Goal: Information Seeking & Learning: Learn about a topic

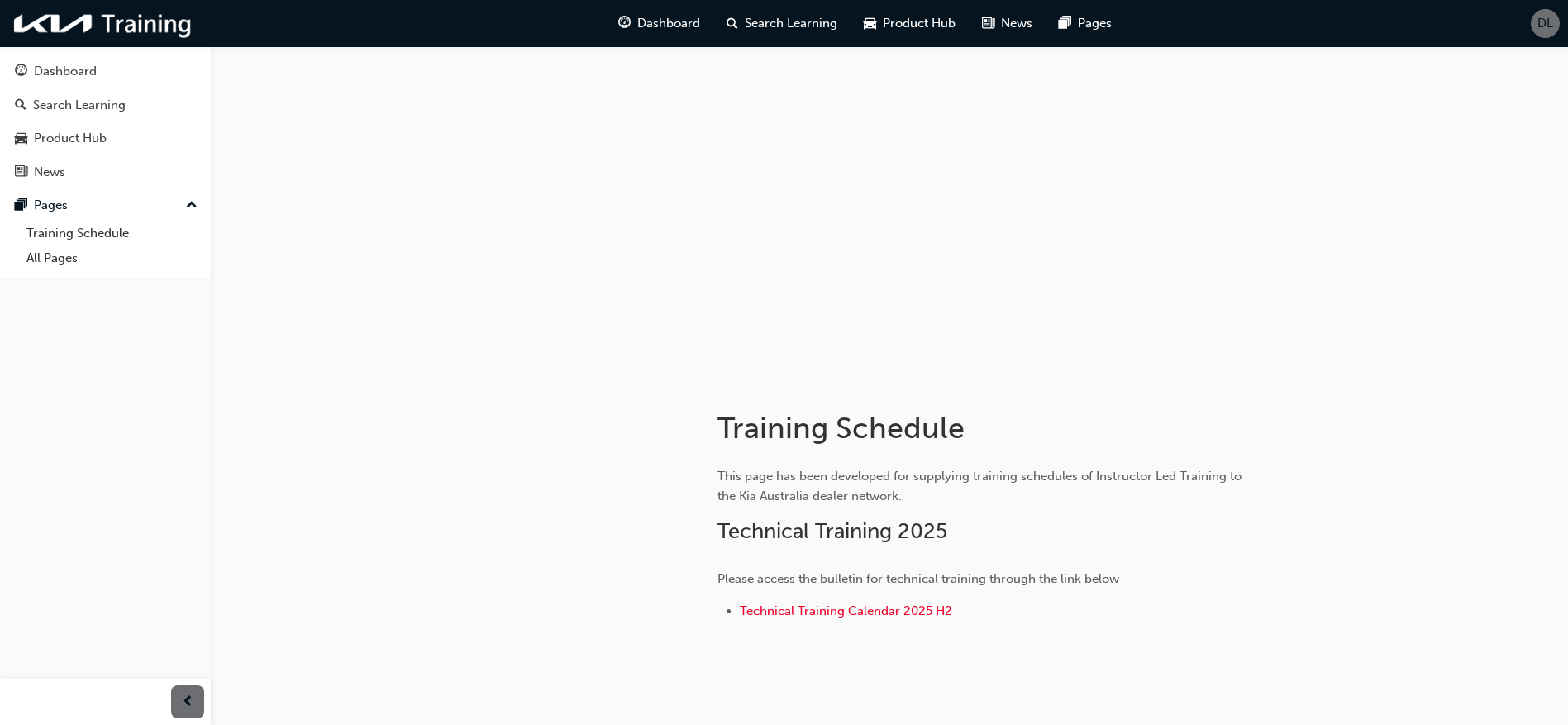
click at [50, 121] on button "Dashboard Search Learning Product Hub News Pages" at bounding box center [105, 121] width 198 height 137
click at [55, 145] on div "Product Hub" at bounding box center [70, 138] width 73 height 19
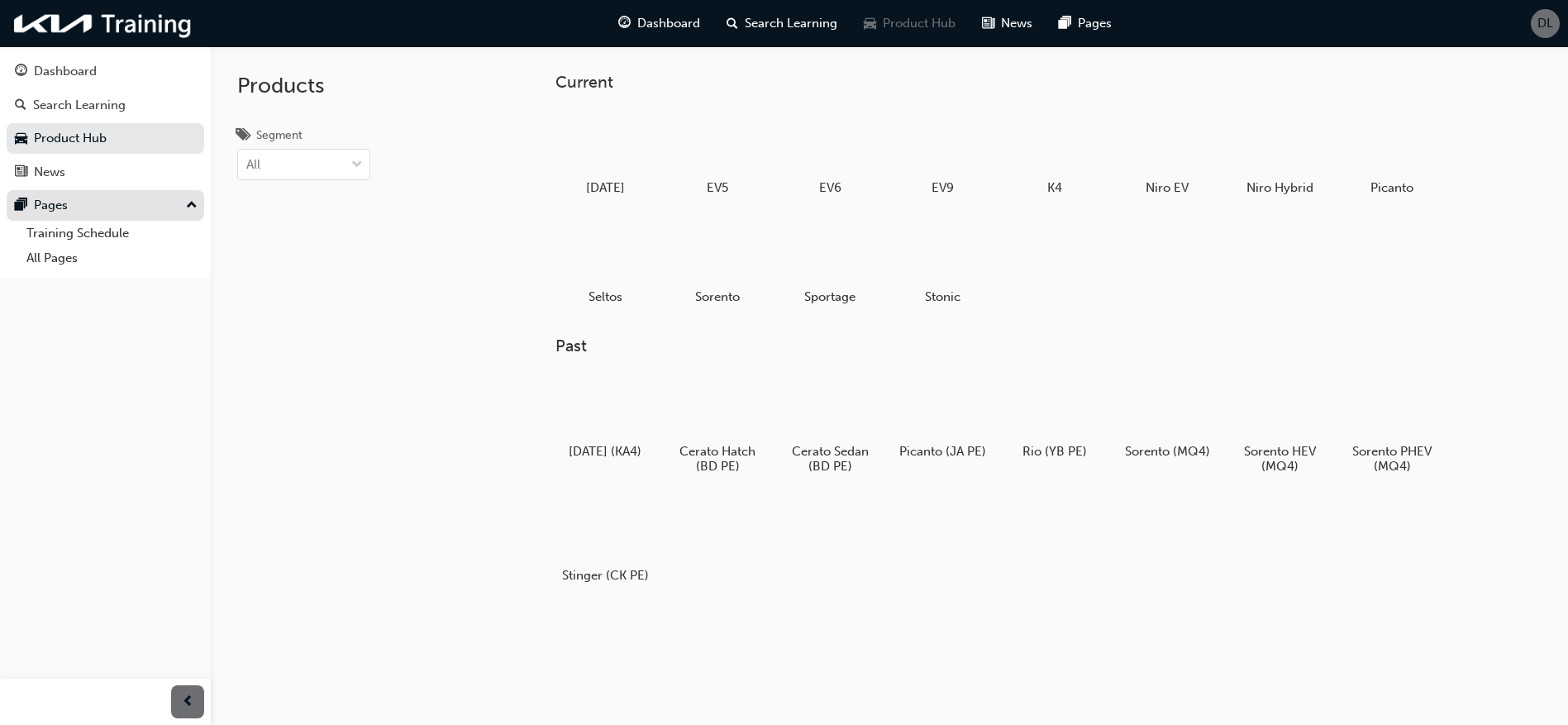
click at [104, 199] on div "Pages" at bounding box center [105, 205] width 181 height 21
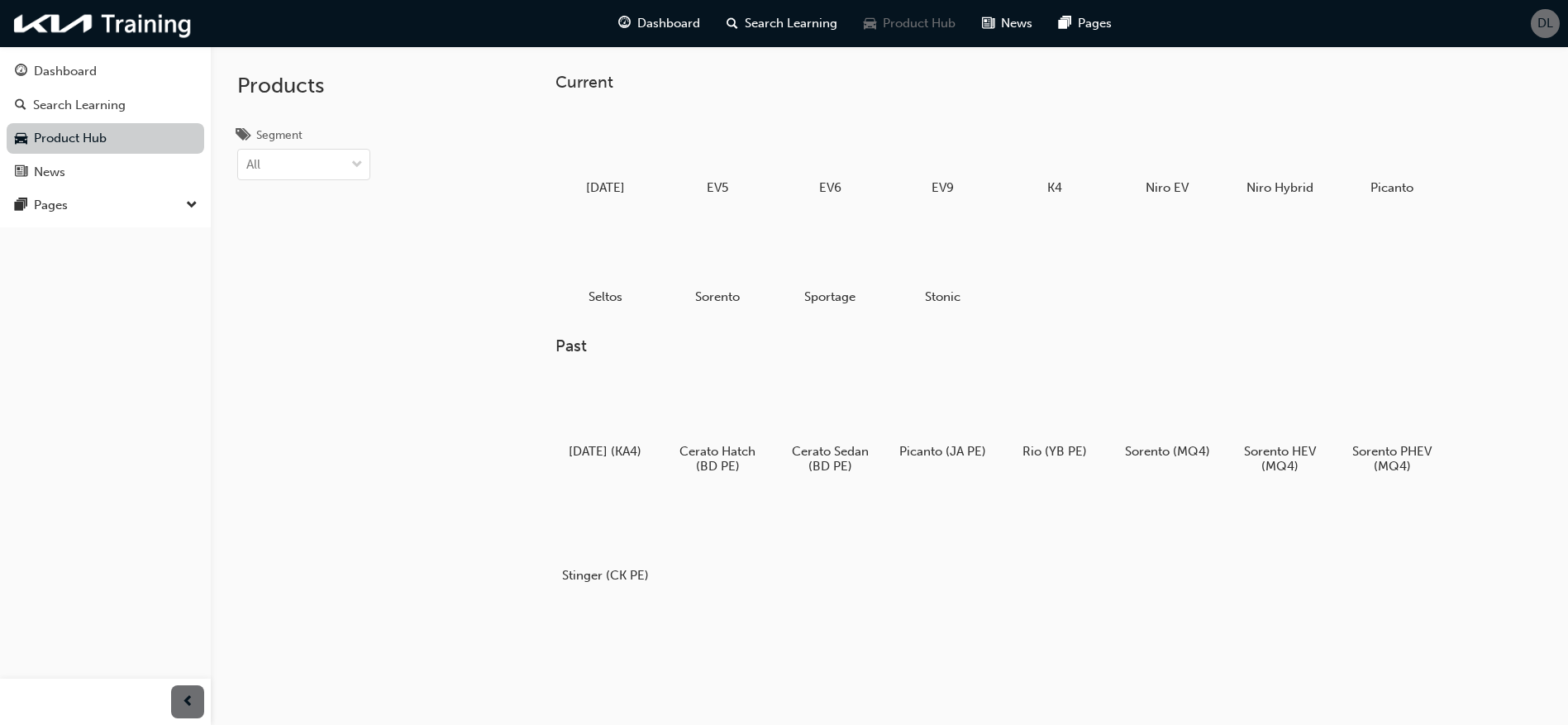
click at [109, 146] on link "Product Hub" at bounding box center [105, 138] width 198 height 30
click at [1404, 145] on div at bounding box center [1393, 142] width 92 height 66
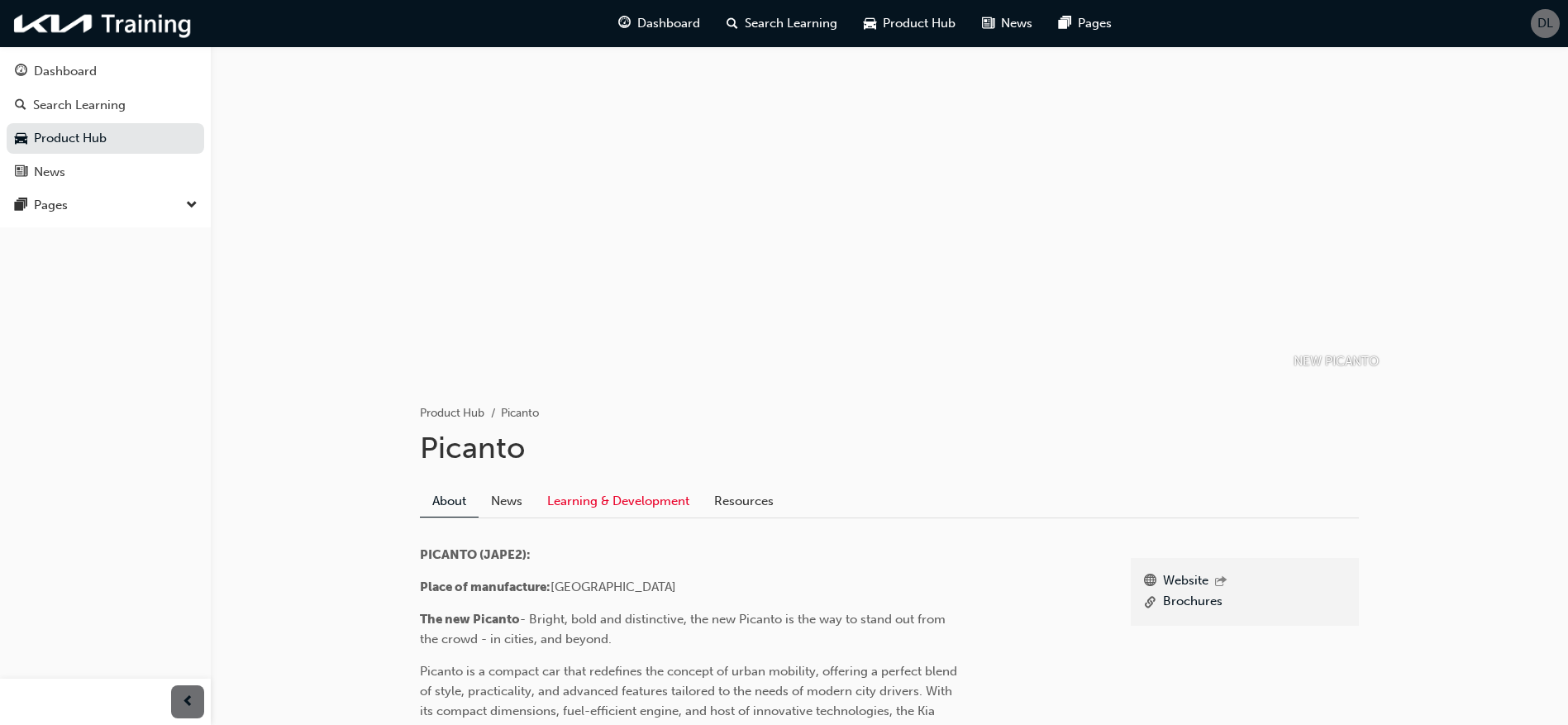
click at [618, 497] on link "Learning & Development" at bounding box center [618, 501] width 167 height 31
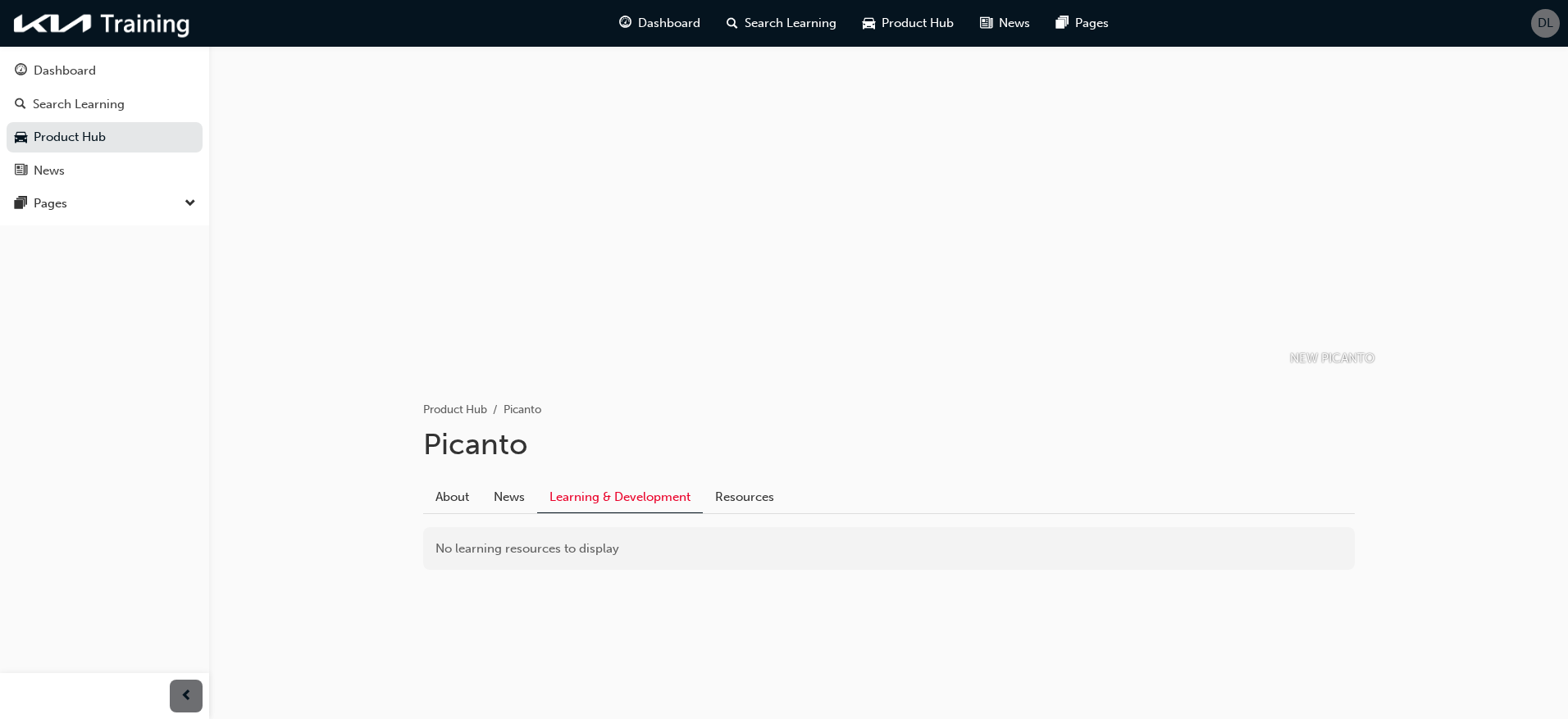
click at [608, 495] on link "Learning & Development" at bounding box center [619, 496] width 165 height 32
click at [117, 98] on div "Search Learning" at bounding box center [78, 104] width 92 height 19
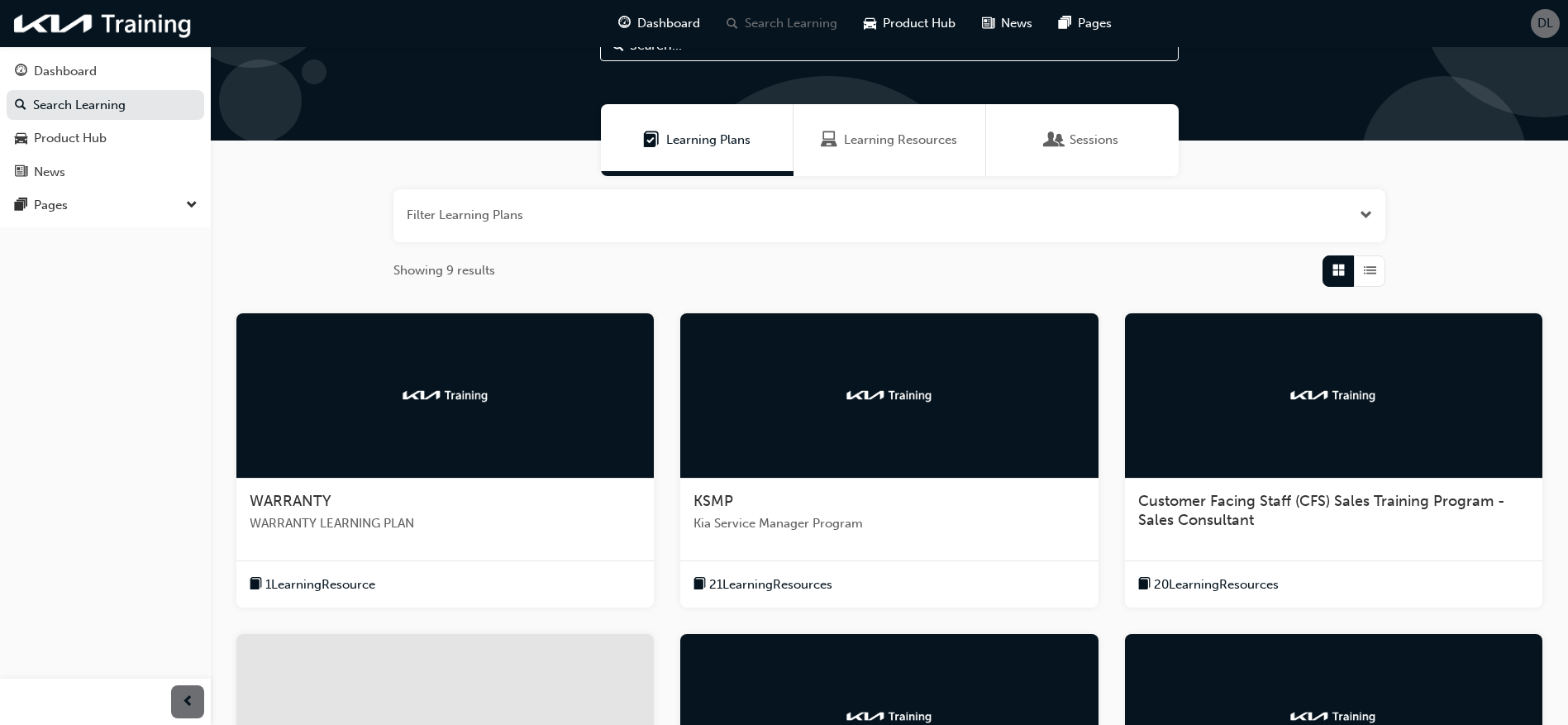
scroll to position [166, 0]
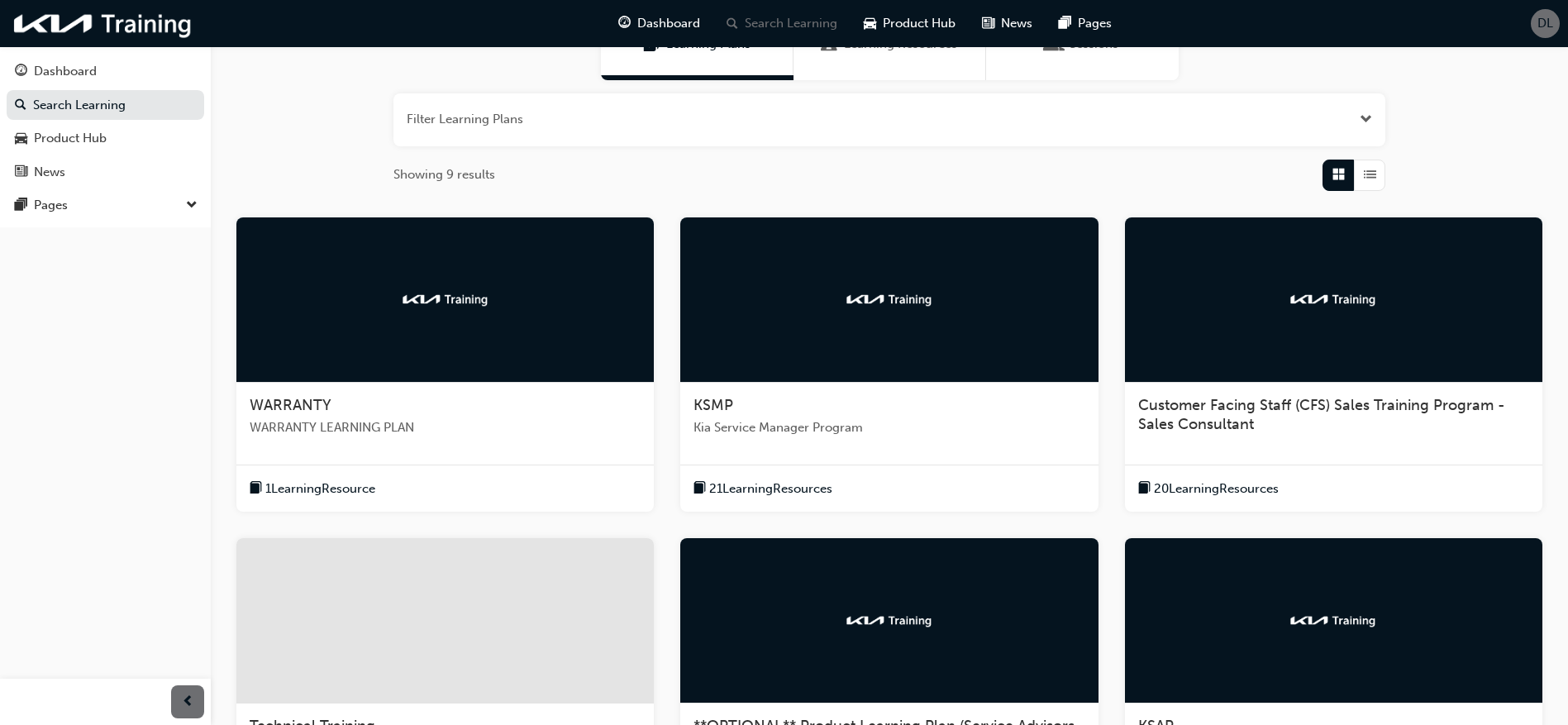
click at [523, 428] on span "WARRANTY LEARNING PLAN" at bounding box center [445, 428] width 391 height 19
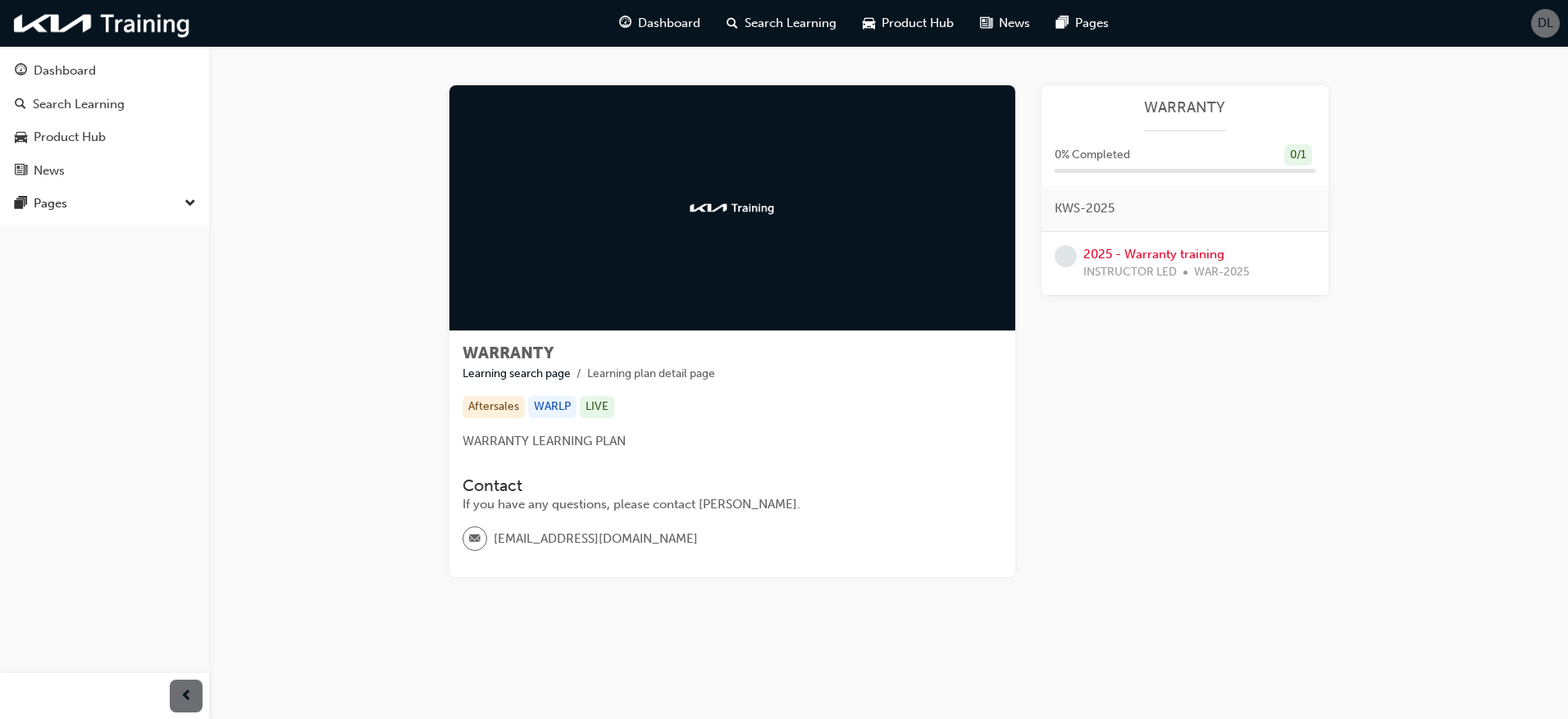
click at [568, 478] on h3 "Contact" at bounding box center [732, 485] width 540 height 19
drag, startPoint x: 804, startPoint y: 229, endPoint x: 808, endPoint y: 239, distance: 10.8
click at [808, 239] on div at bounding box center [732, 208] width 566 height 246
click at [62, 99] on div "Search Learning" at bounding box center [78, 104] width 92 height 19
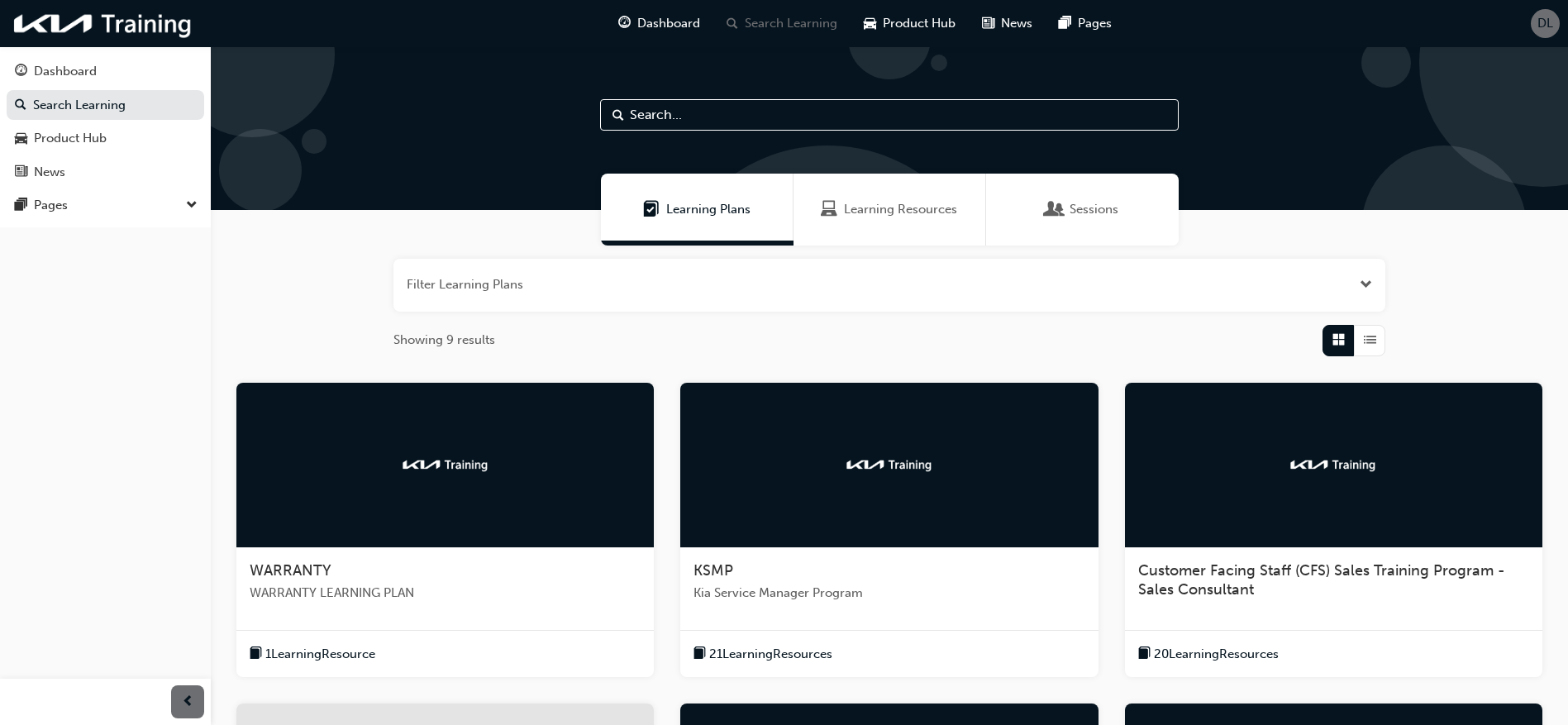
click at [870, 197] on div "Learning Resources" at bounding box center [889, 209] width 193 height 72
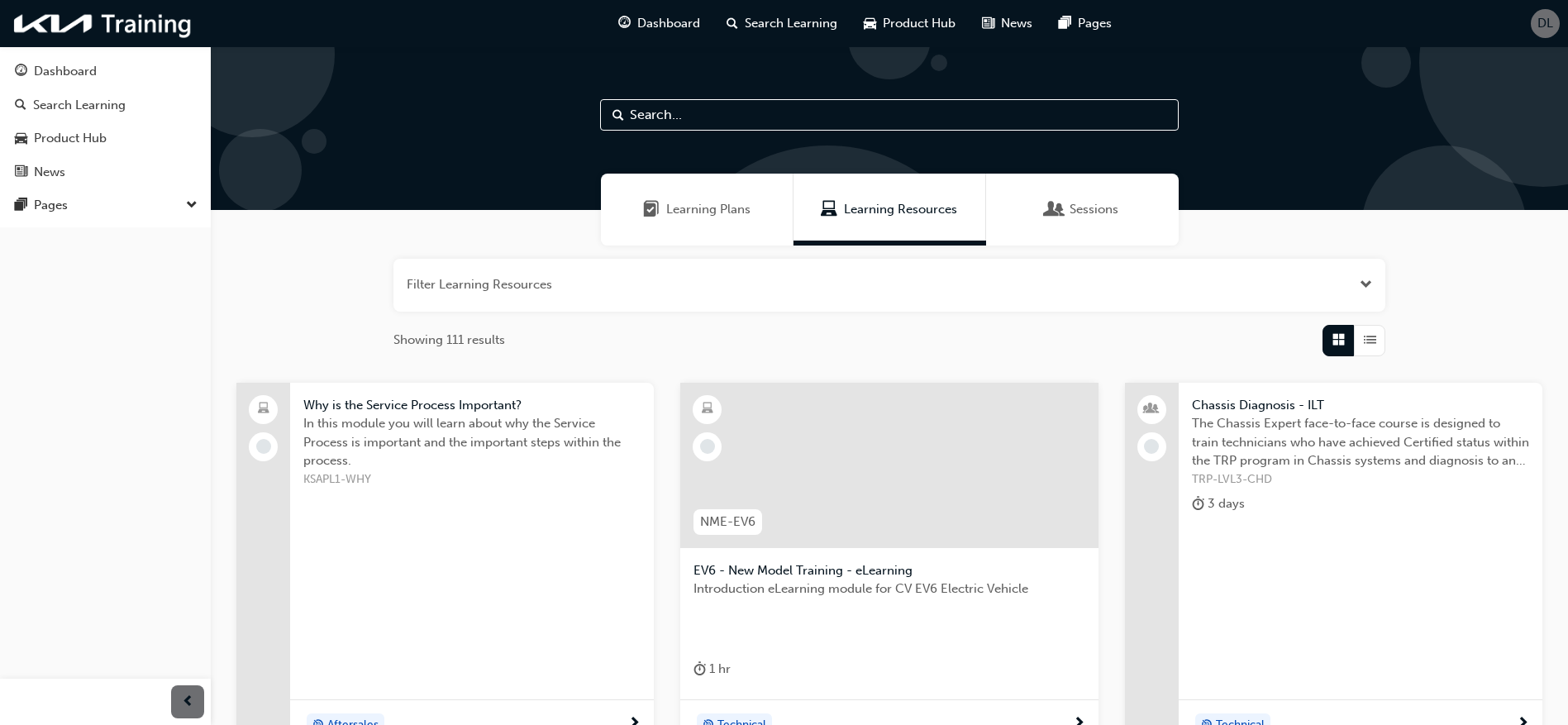
click at [691, 205] on span "Learning Plans" at bounding box center [709, 210] width 85 height 19
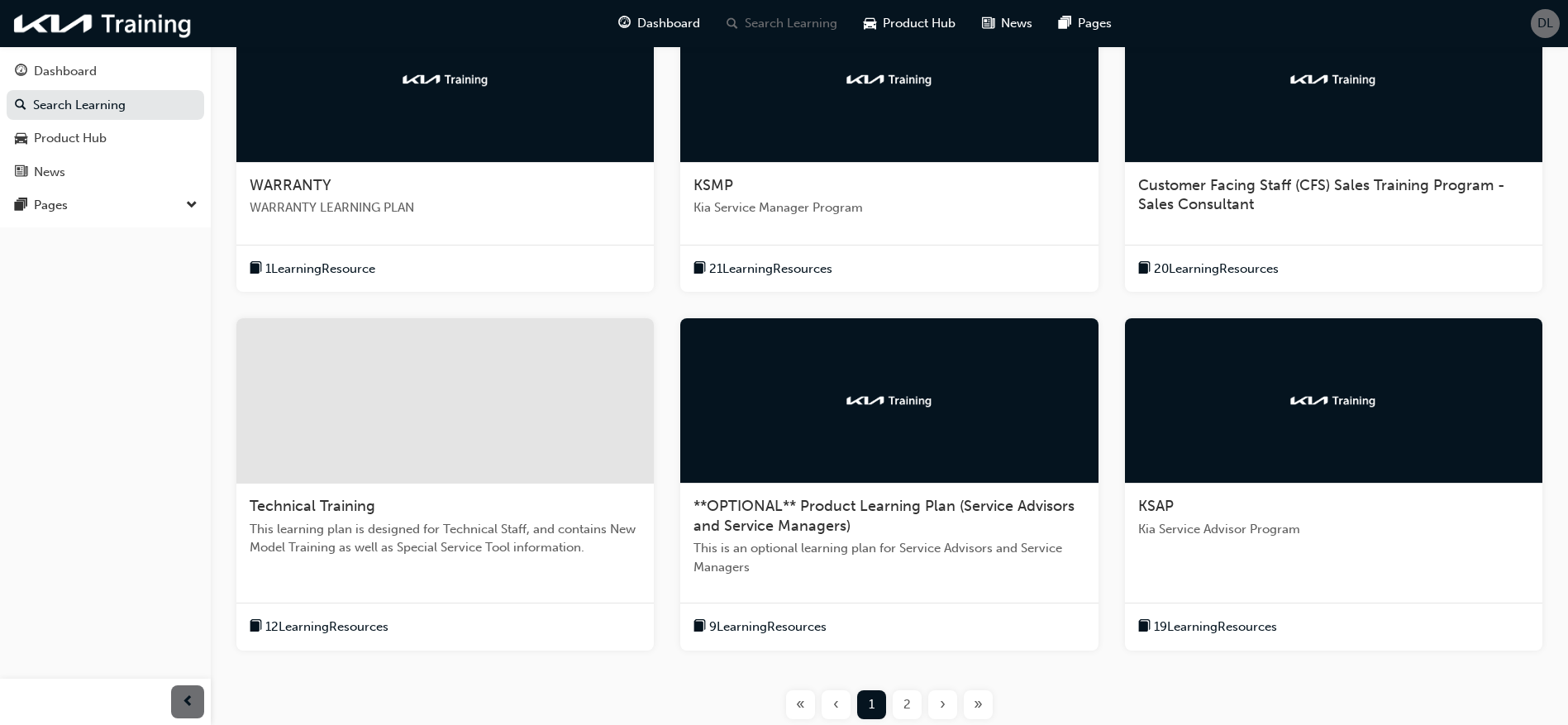
scroll to position [348, 0]
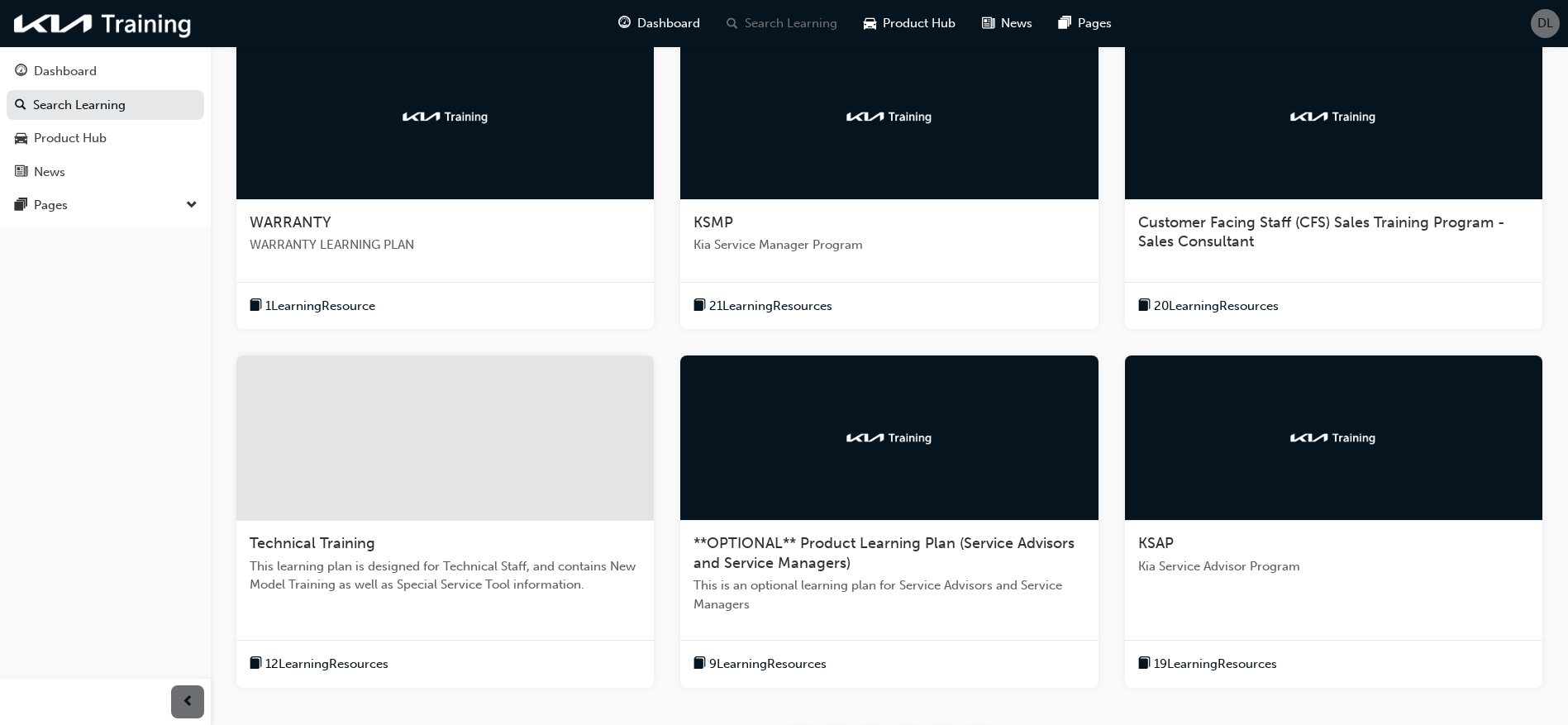
click at [356, 242] on span "WARRANTY LEARNING PLAN" at bounding box center [445, 245] width 391 height 19
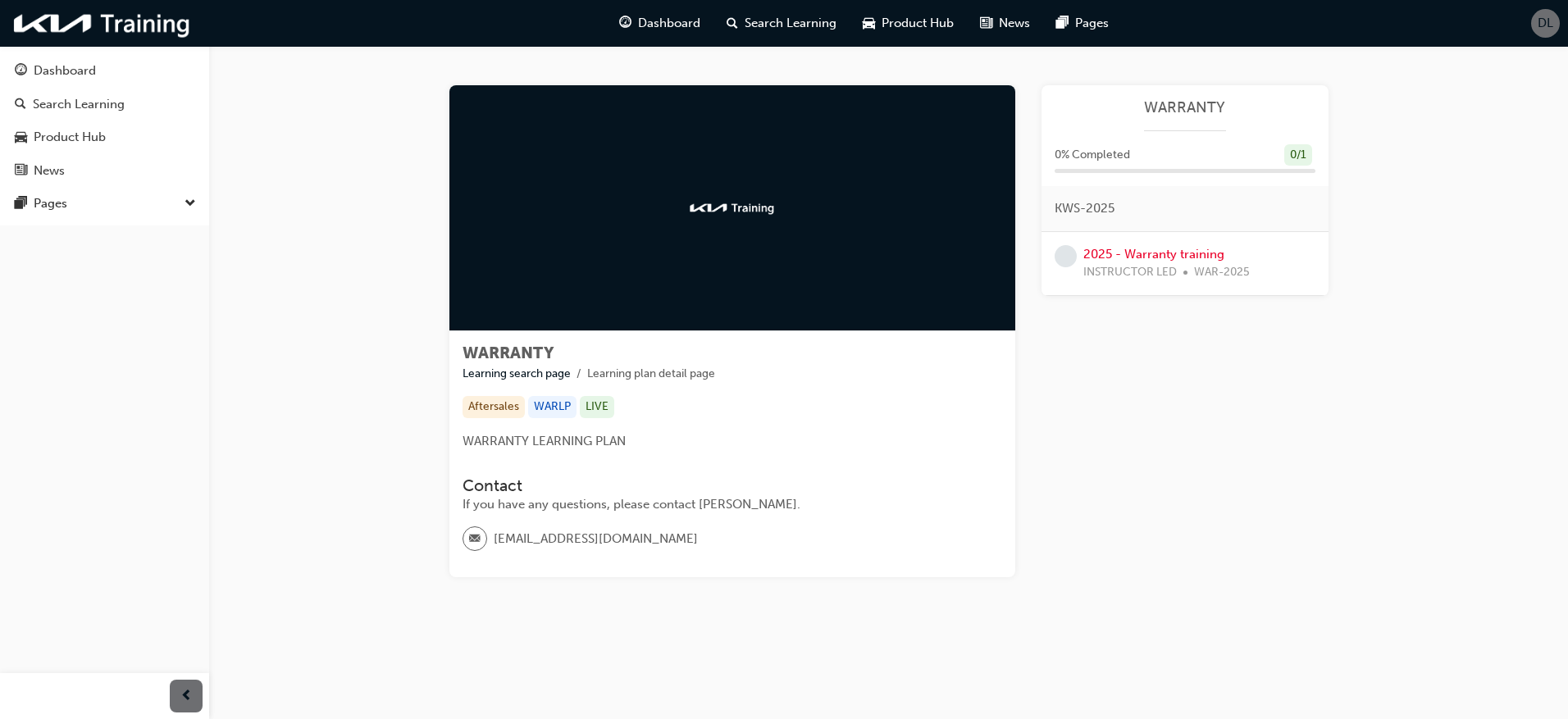
click at [492, 448] on span "WARRANTY LEARNING PLAN" at bounding box center [544, 441] width 164 height 15
click at [1144, 255] on link "2025 - Warranty training" at bounding box center [1154, 253] width 141 height 15
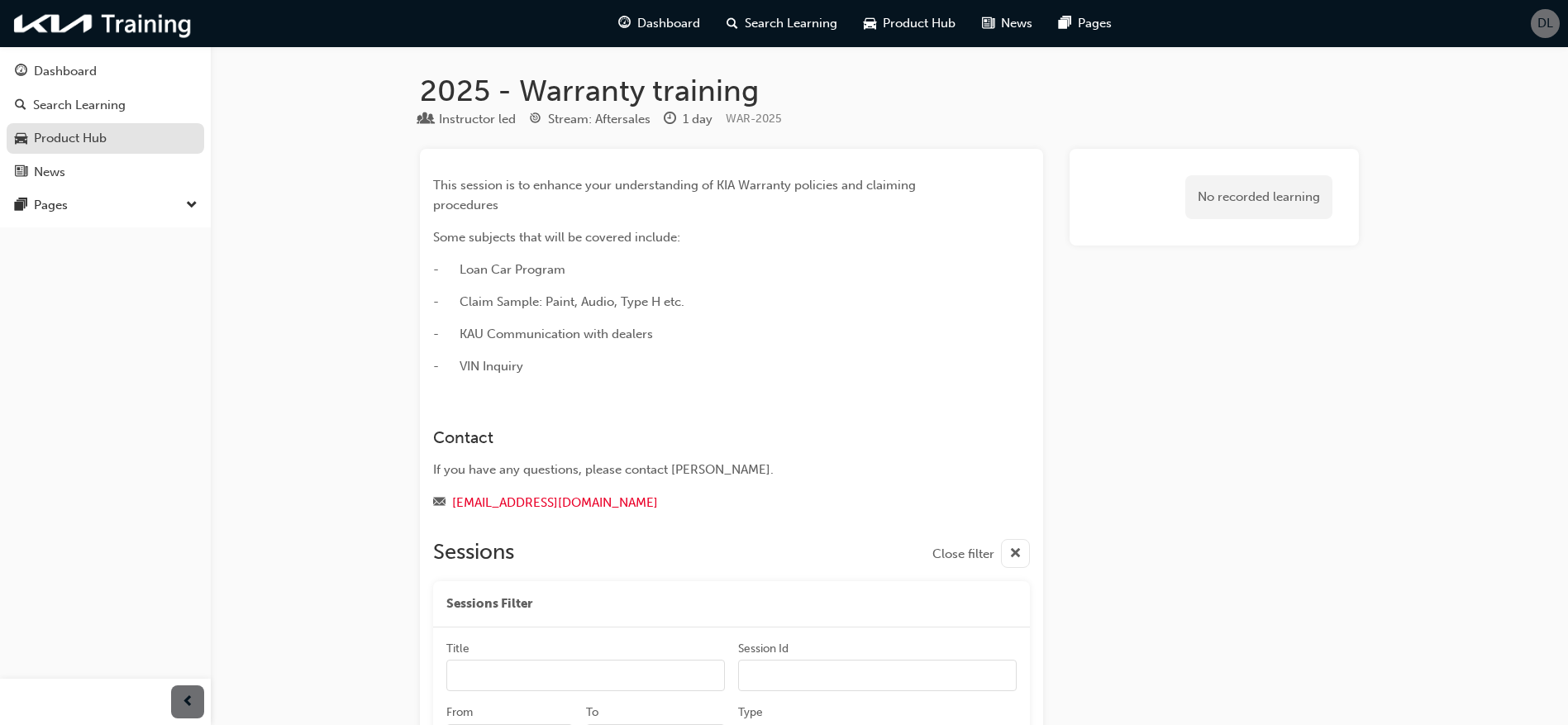
click at [113, 133] on div "Product Hub" at bounding box center [105, 138] width 181 height 21
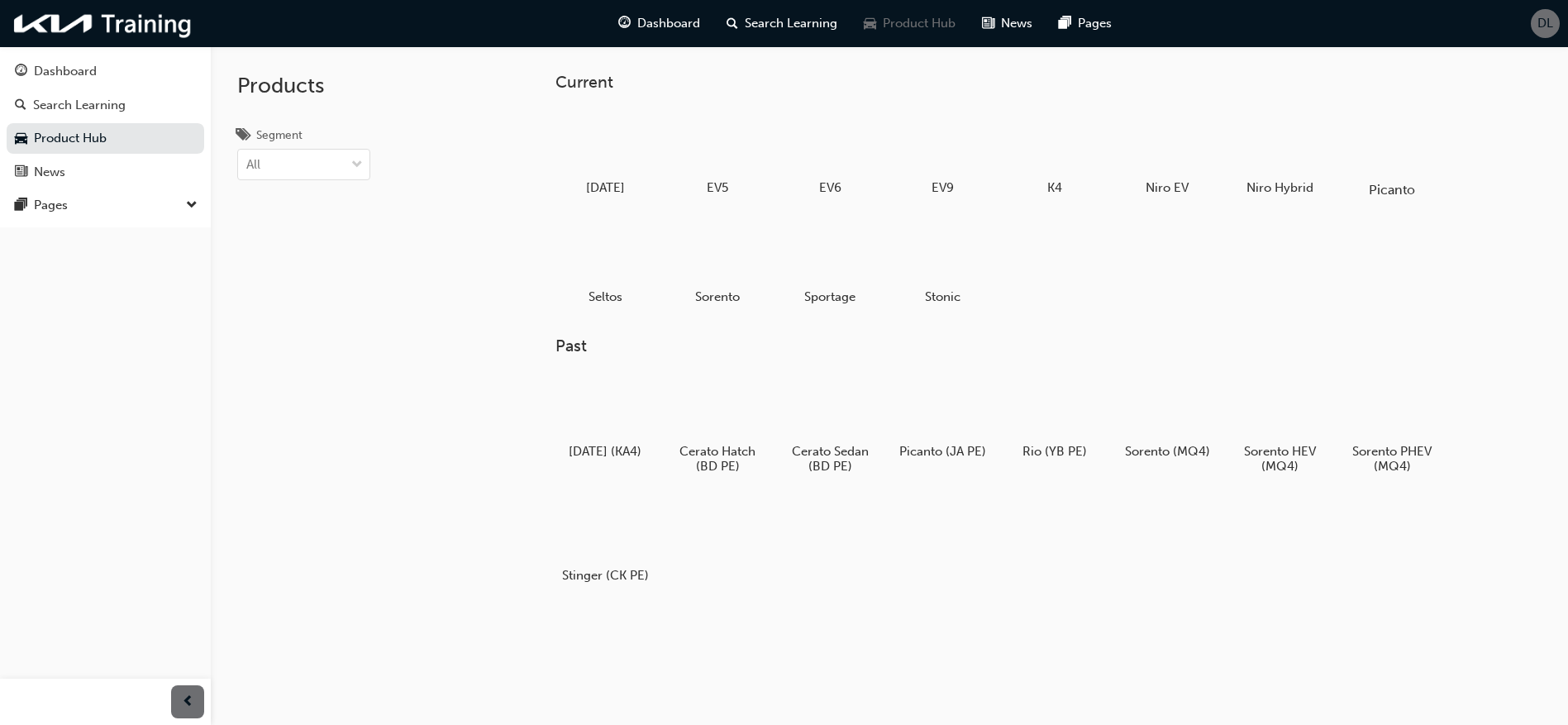
click at [1413, 168] on div at bounding box center [1393, 142] width 92 height 66
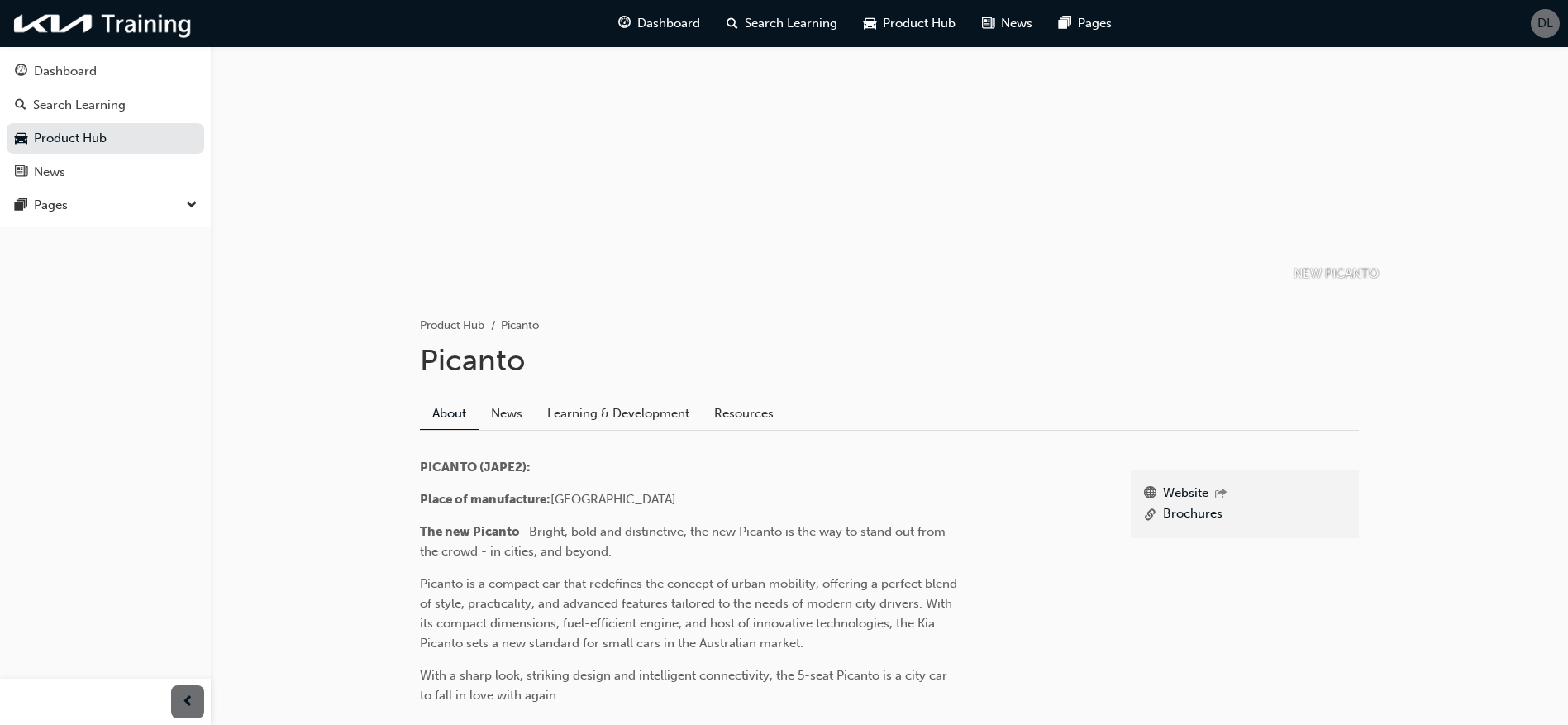
scroll to position [166, 0]
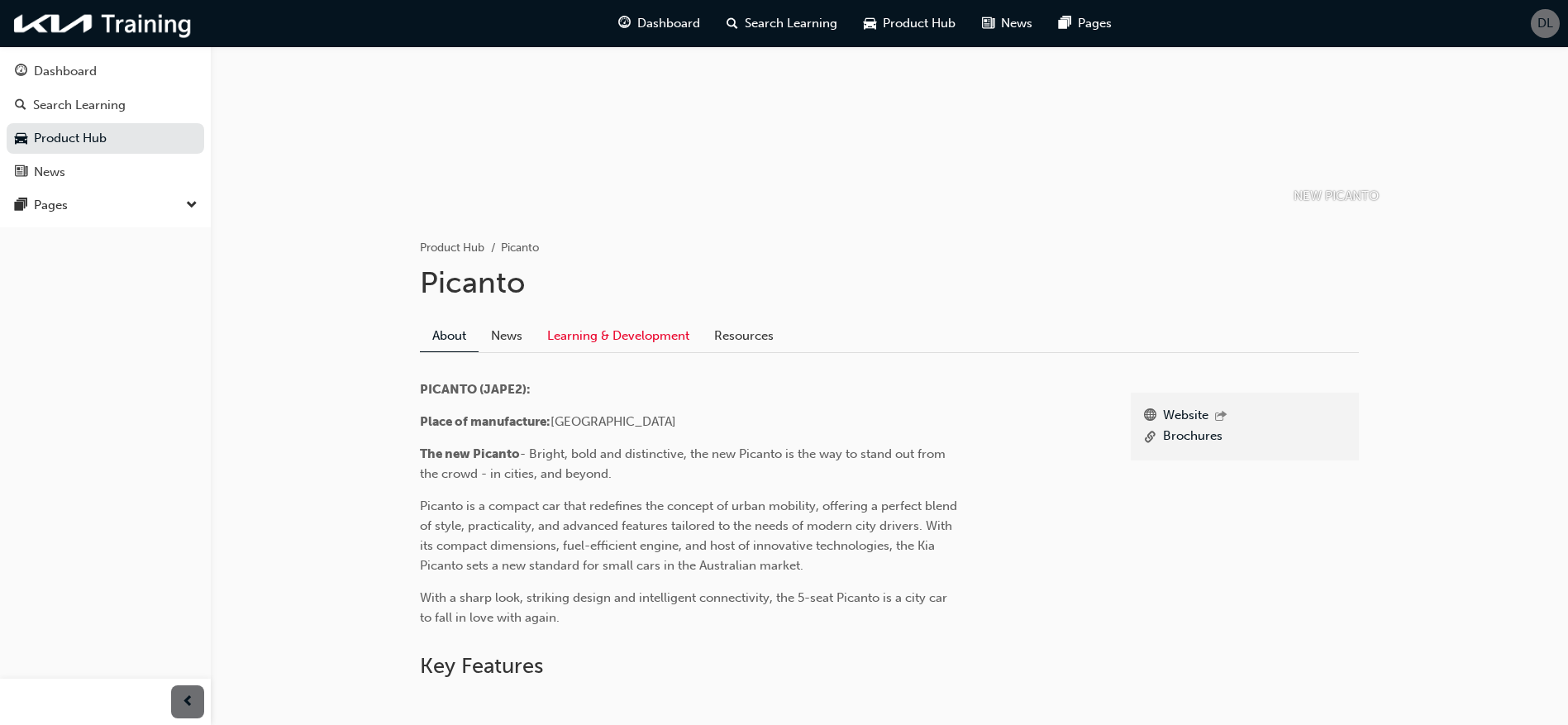
click at [662, 347] on link "Learning & Development" at bounding box center [618, 336] width 167 height 31
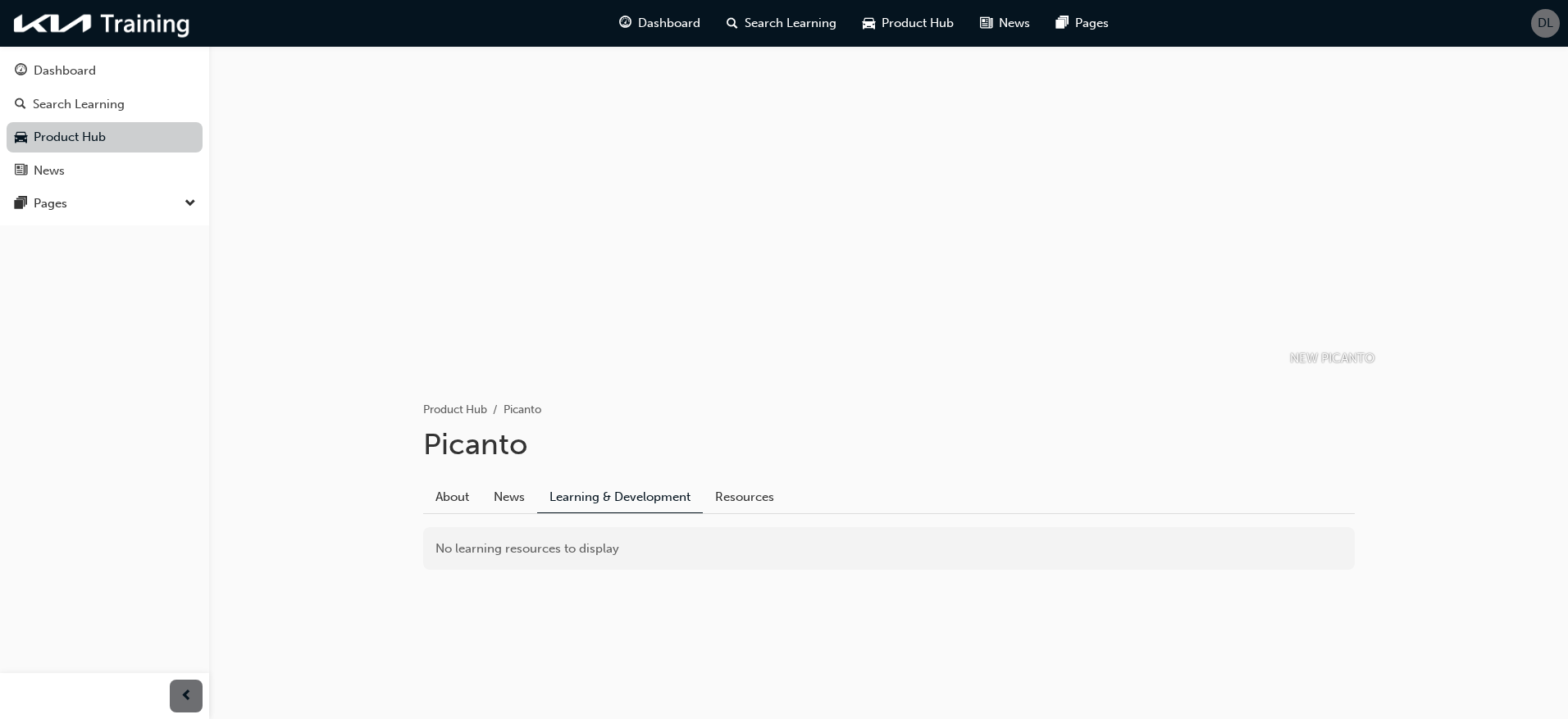
click at [105, 133] on link "Product Hub" at bounding box center [104, 137] width 196 height 30
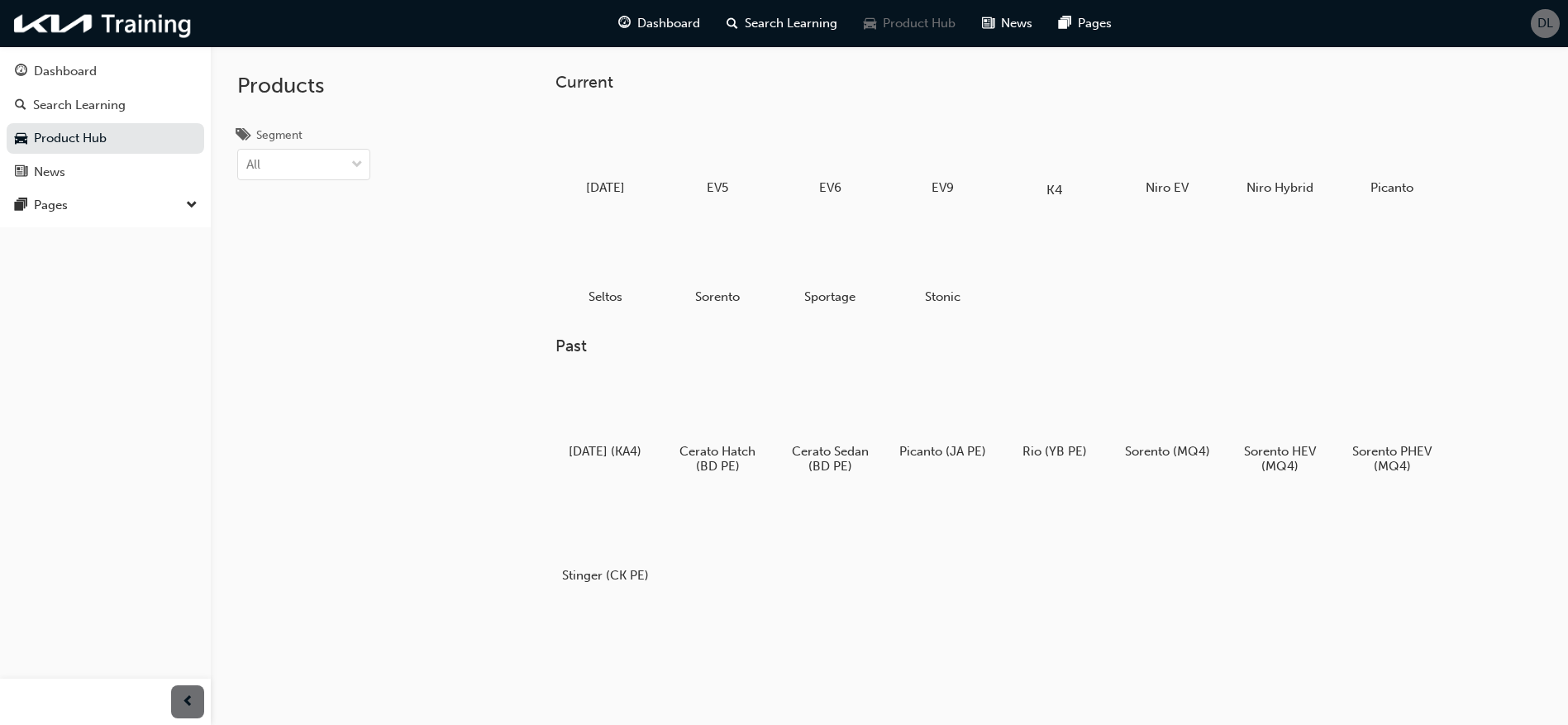
click at [1059, 172] on div at bounding box center [1055, 142] width 92 height 66
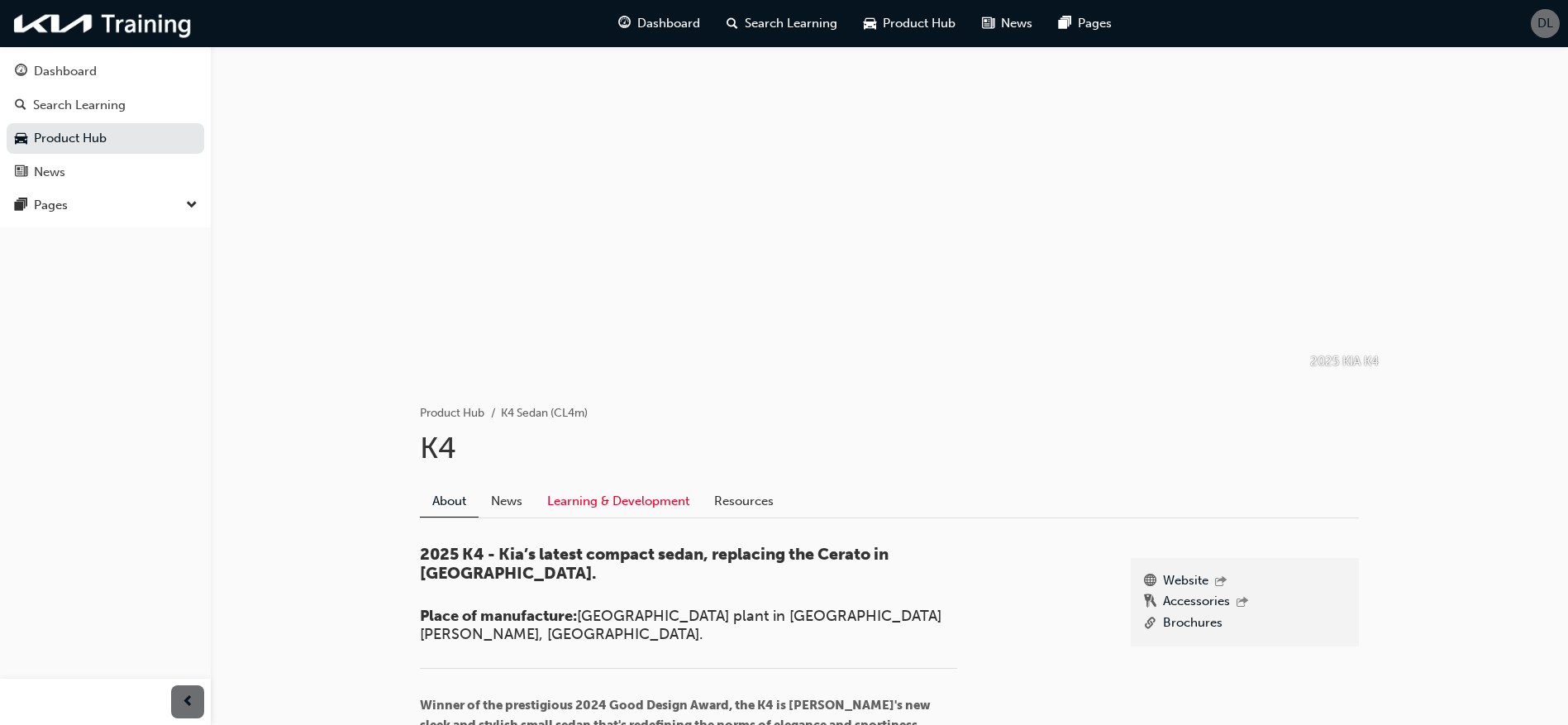
click at [644, 512] on link "Learning & Development" at bounding box center [618, 501] width 167 height 31
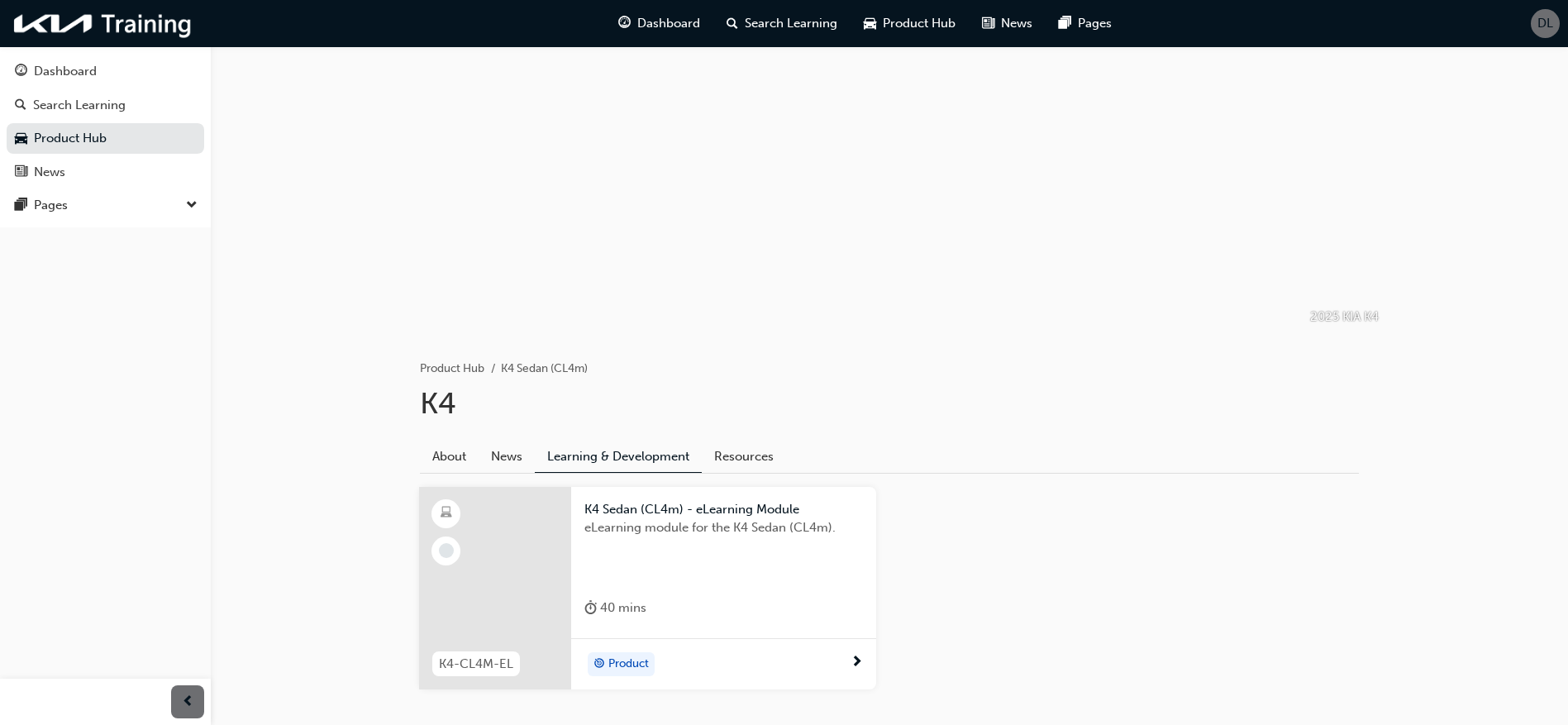
scroll to position [129, 0]
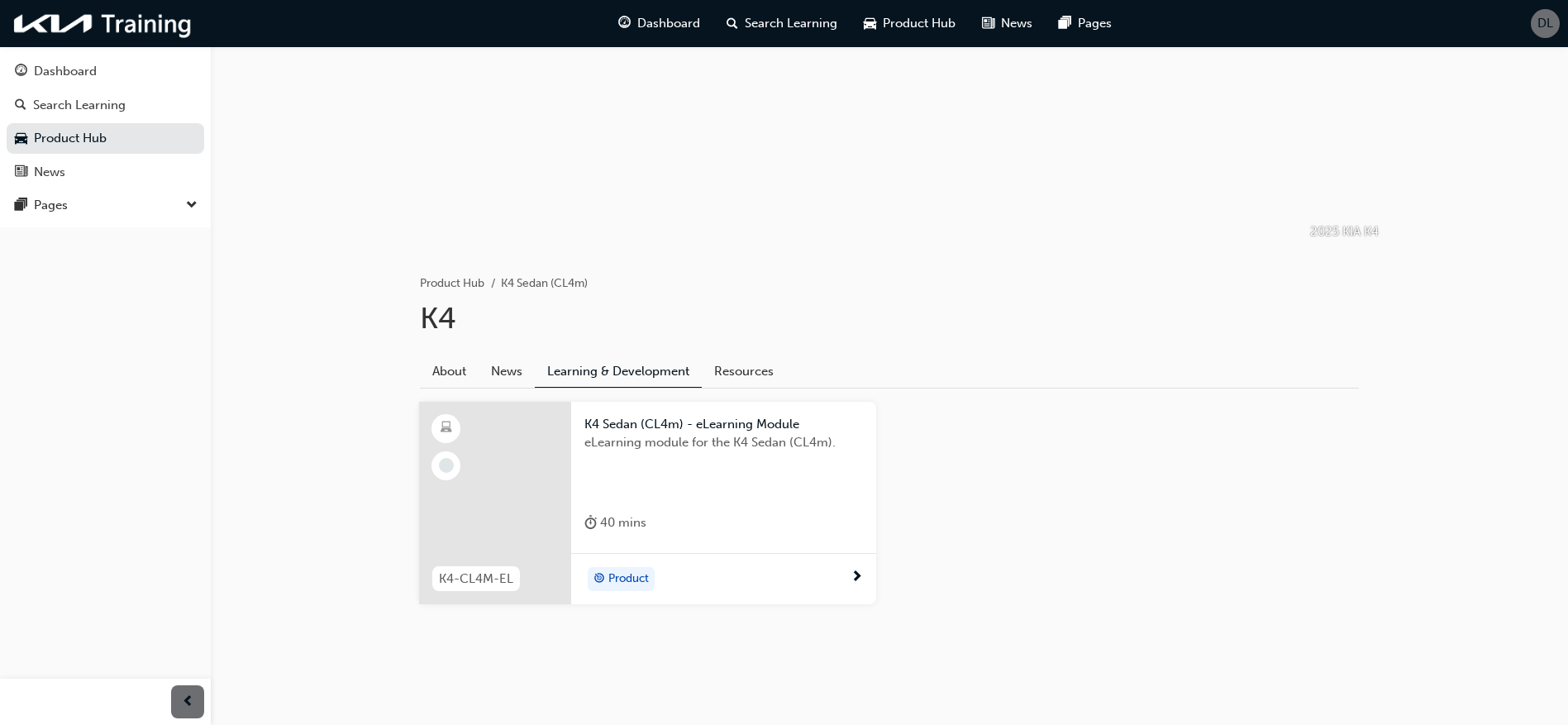
click at [453, 494] on div at bounding box center [495, 503] width 152 height 204
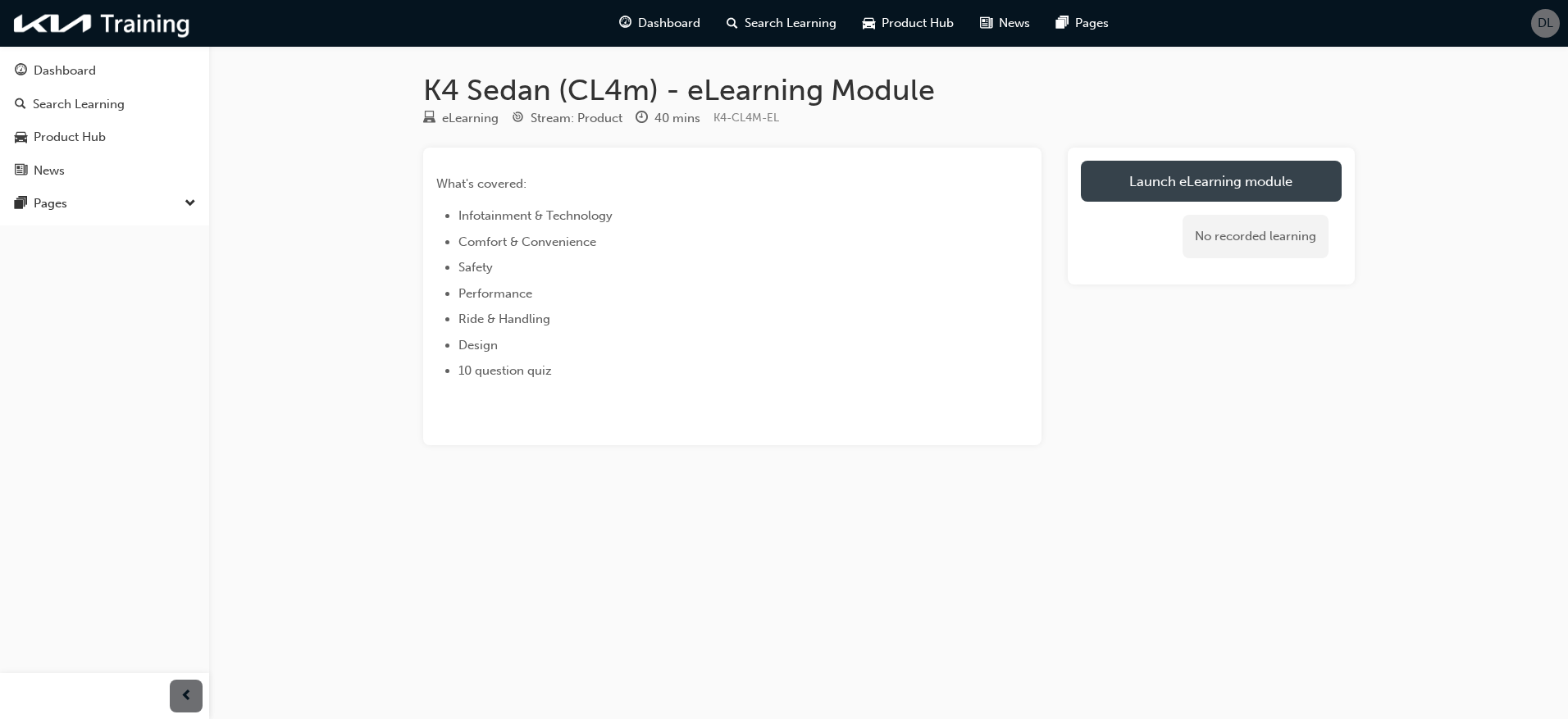
click at [1200, 182] on link "Launch eLearning module" at bounding box center [1211, 181] width 260 height 41
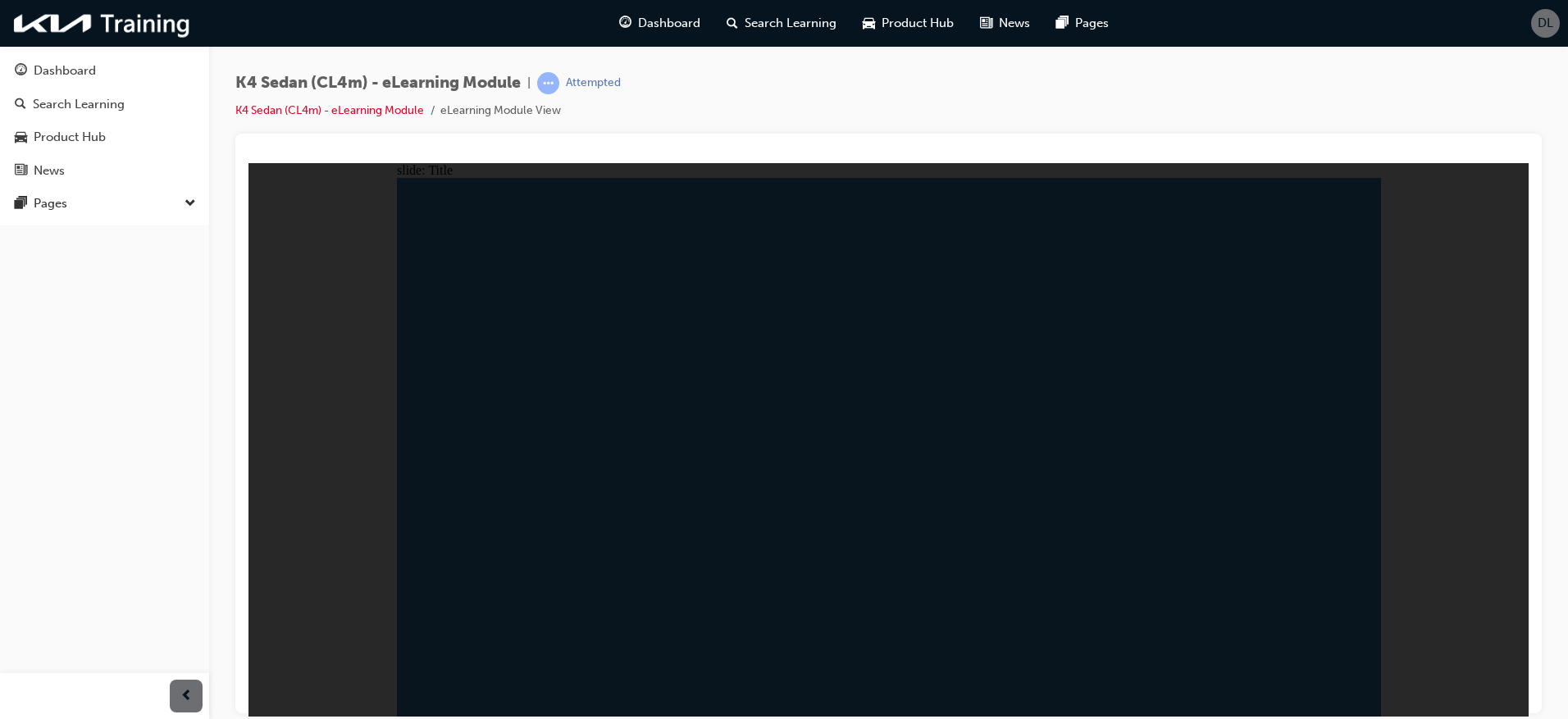
click at [1464, 476] on div "slide: Title This document is strictly confidential. Any unauthorised distribut…" at bounding box center [888, 439] width 1280 height 553
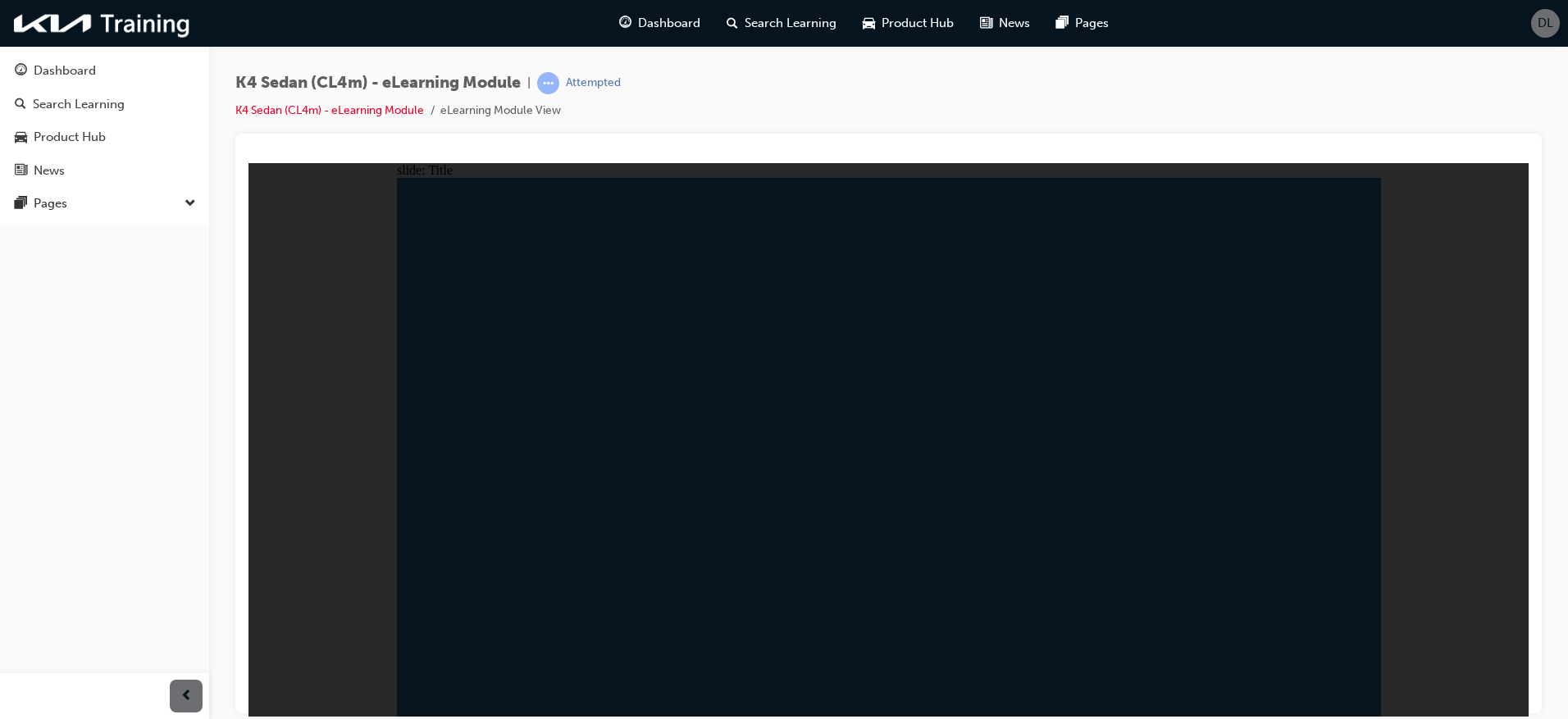
click at [196, 701] on div "button" at bounding box center [186, 696] width 33 height 33
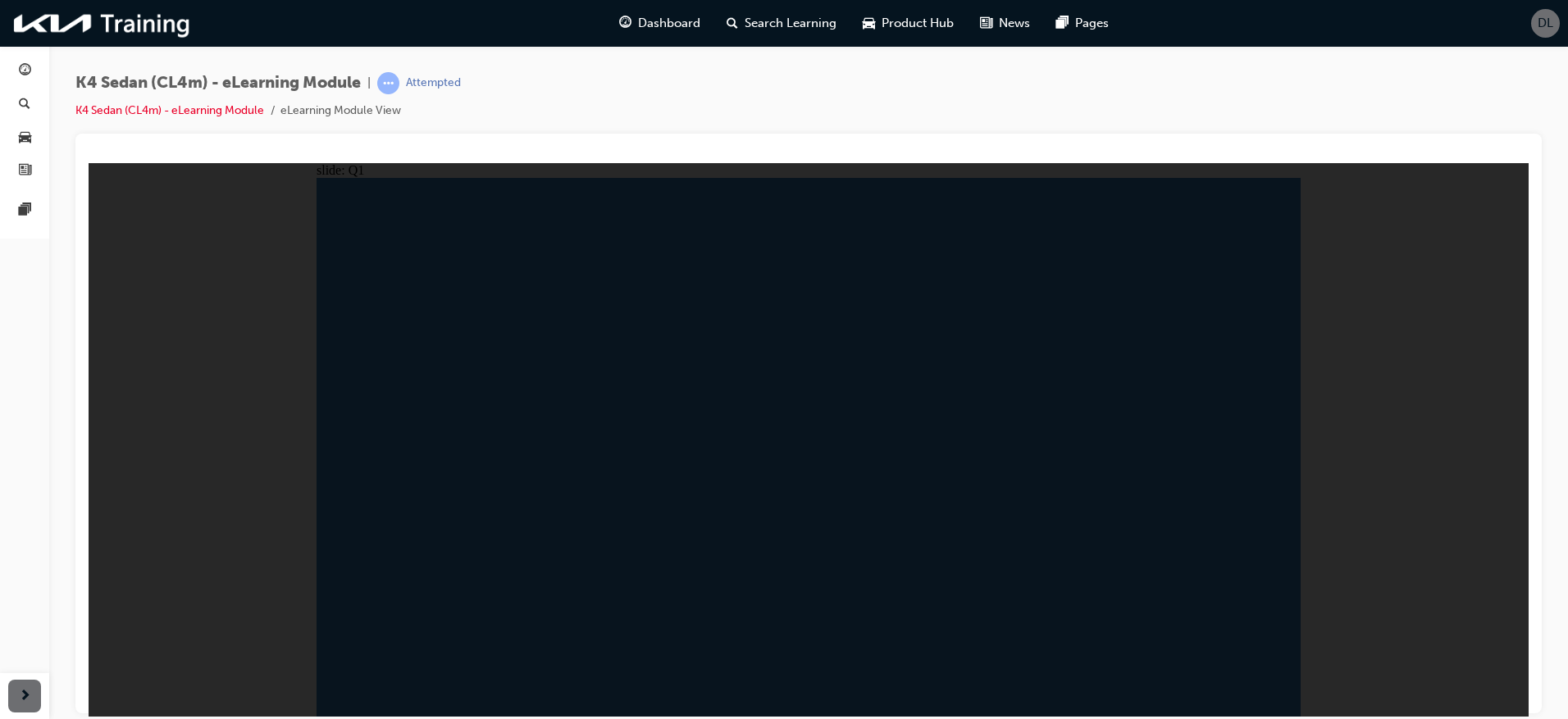
radio input "true"
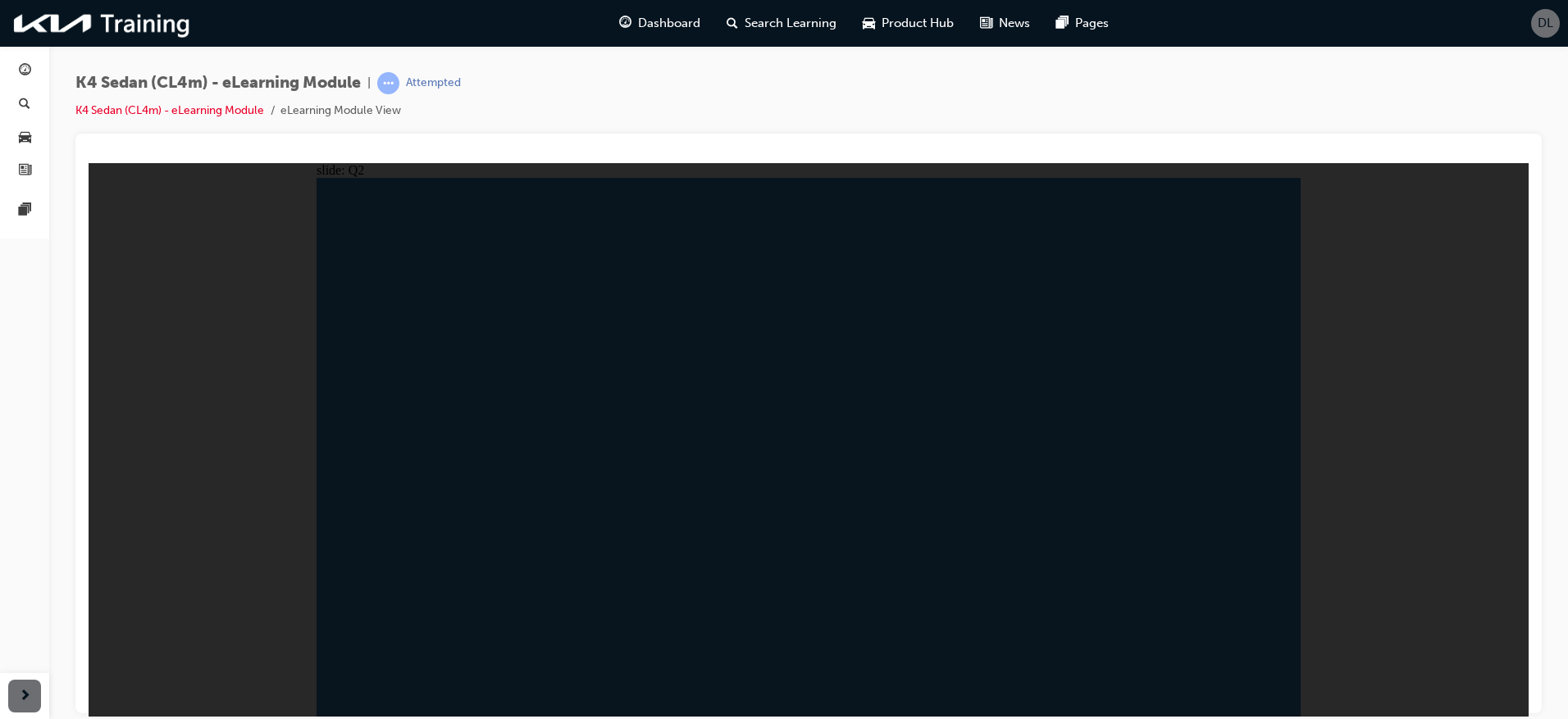
radio input "true"
drag, startPoint x: 895, startPoint y: 494, endPoint x: 901, endPoint y: 475, distance: 19.9
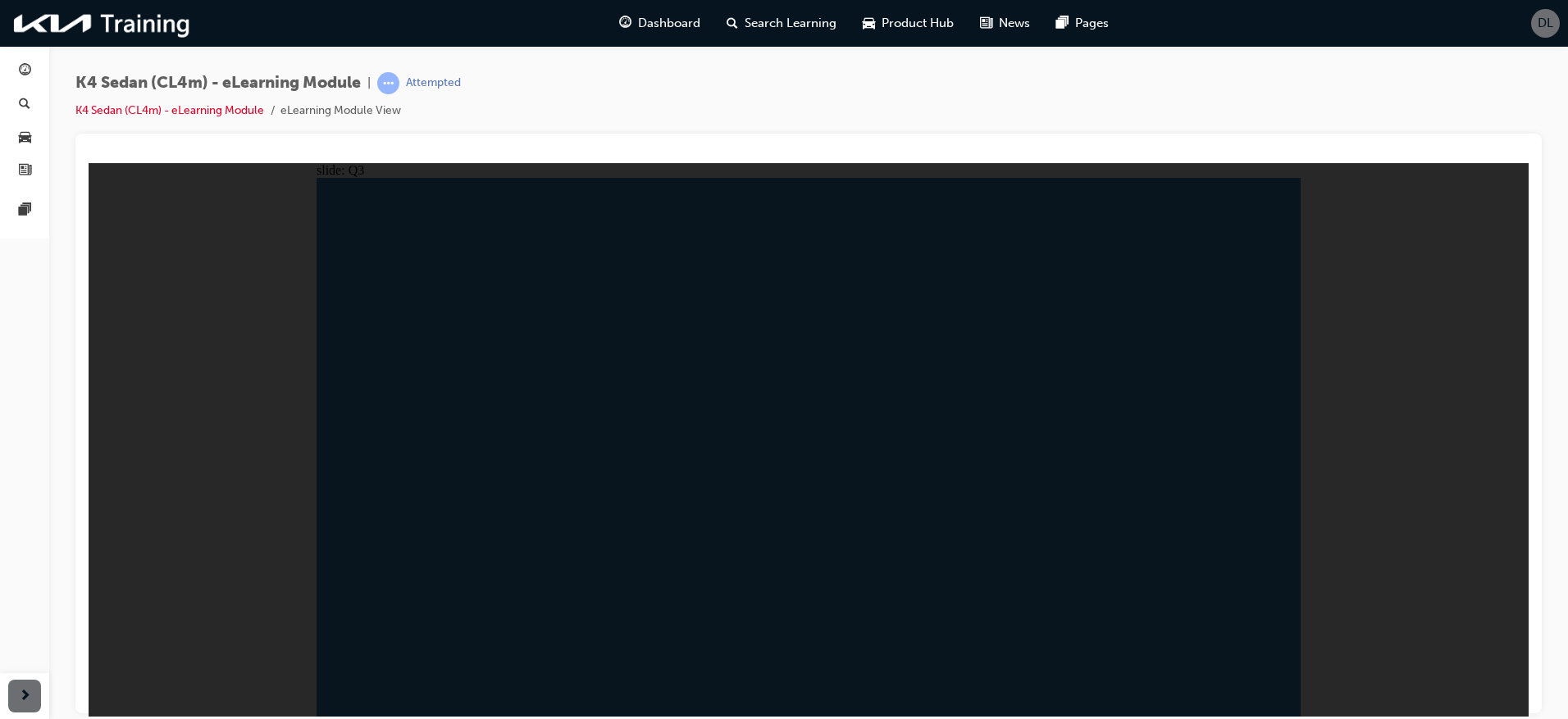
radio input "true"
drag, startPoint x: 737, startPoint y: 471, endPoint x: 755, endPoint y: 482, distance: 21.1
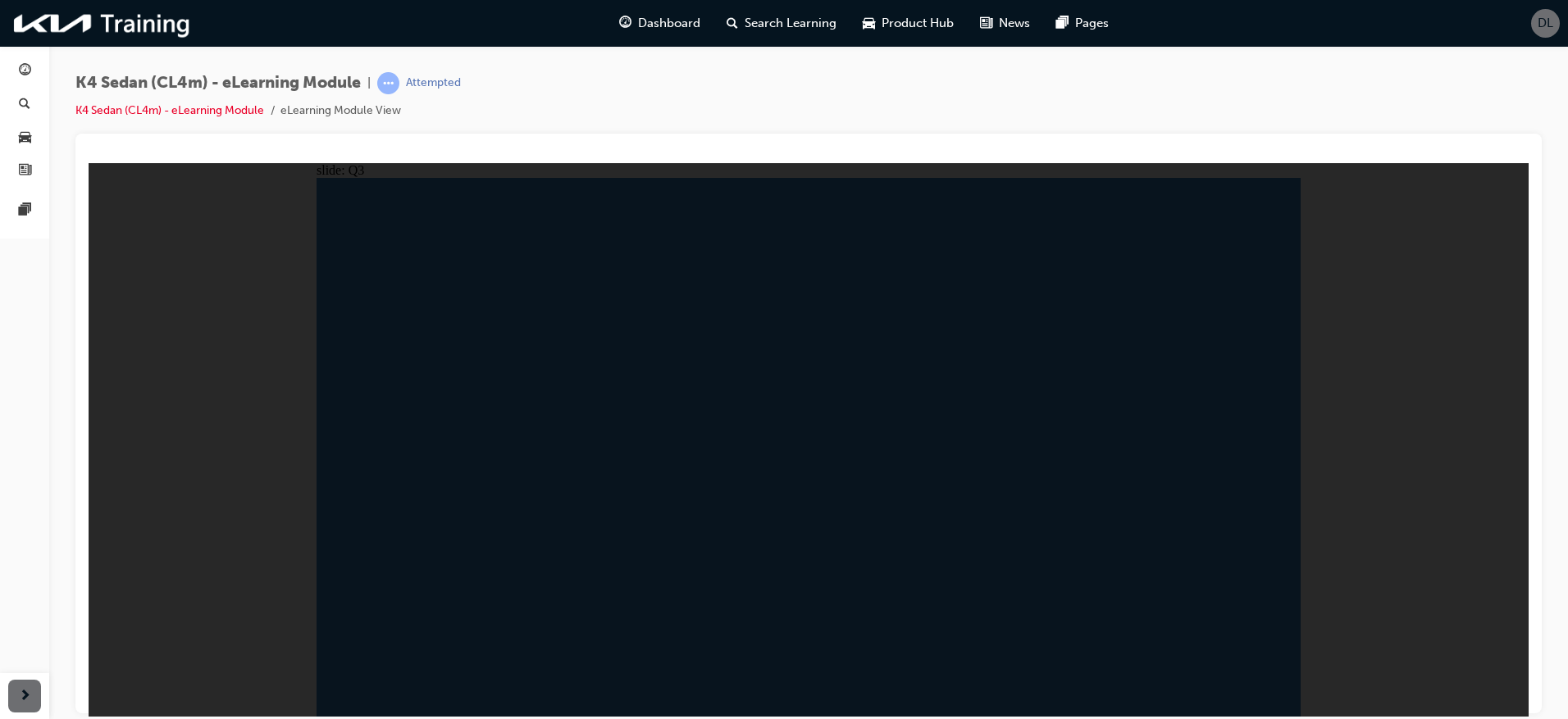
radio input "true"
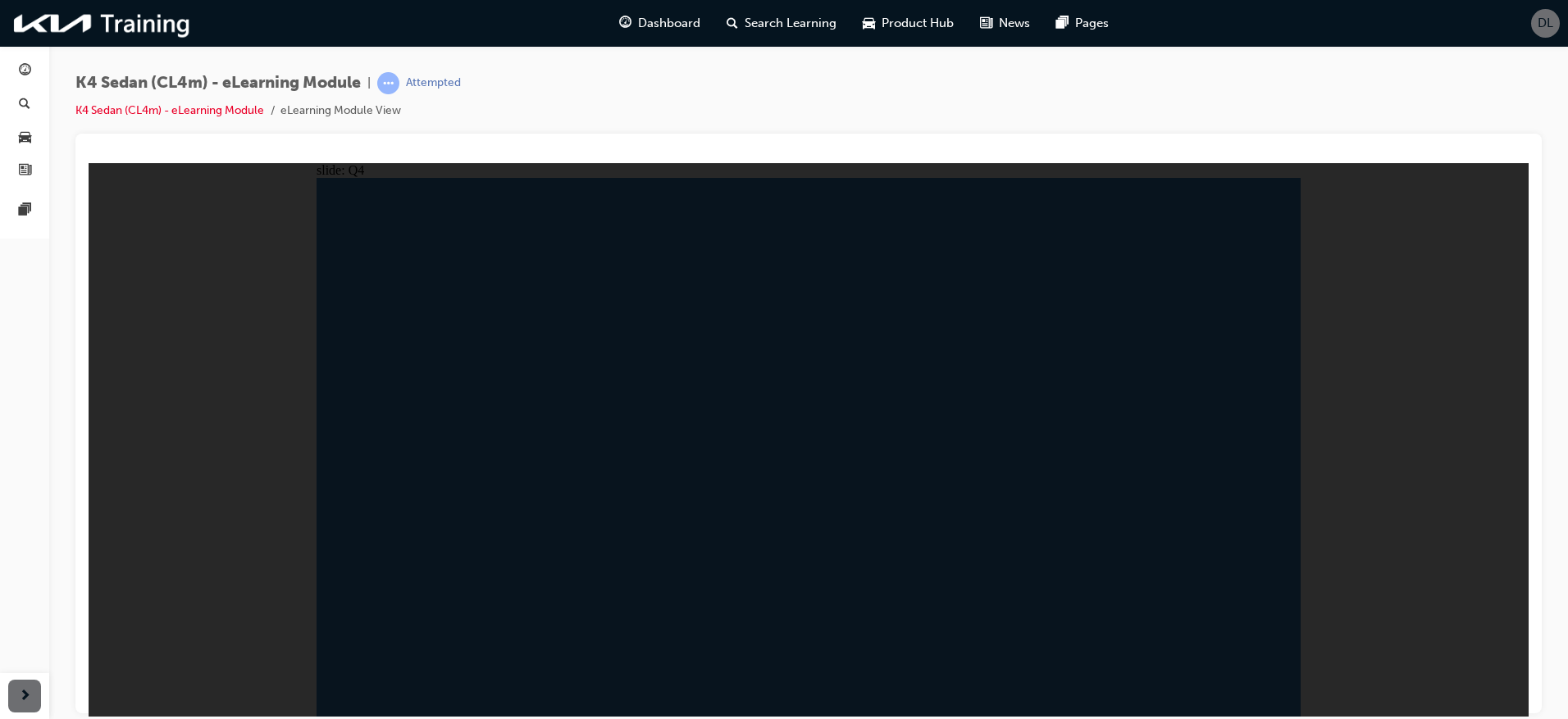
radio input "true"
radio input "false"
radio input "true"
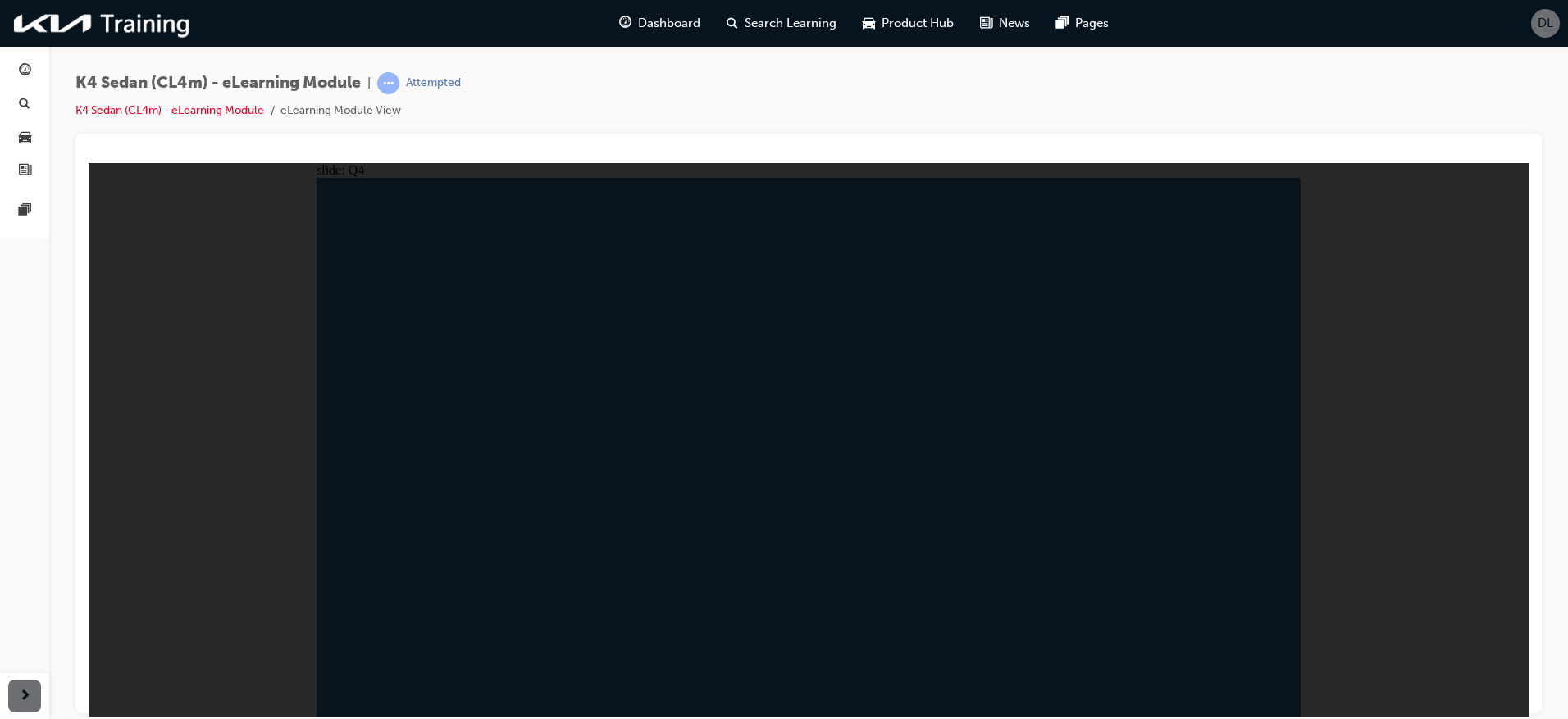
radio input "true"
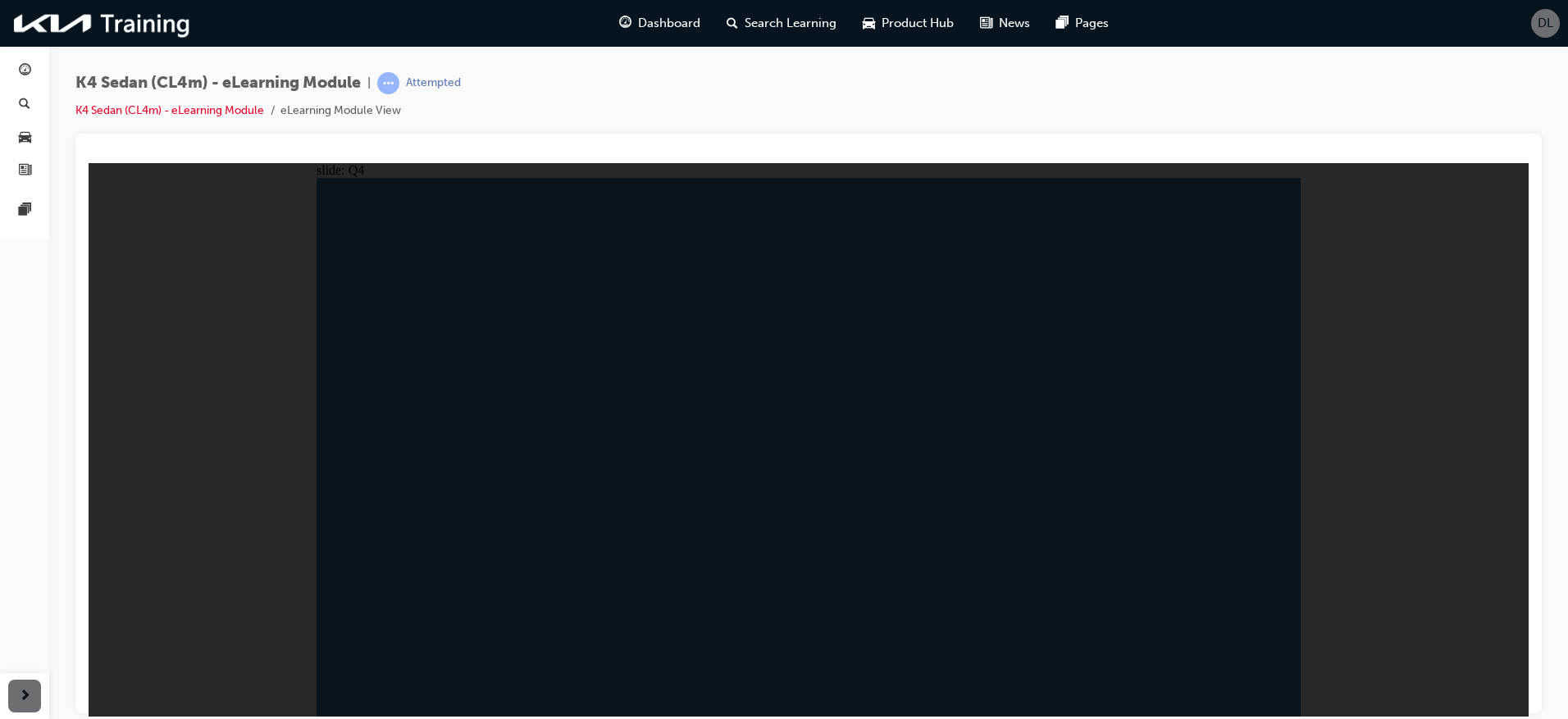
radio input "false"
radio input "true"
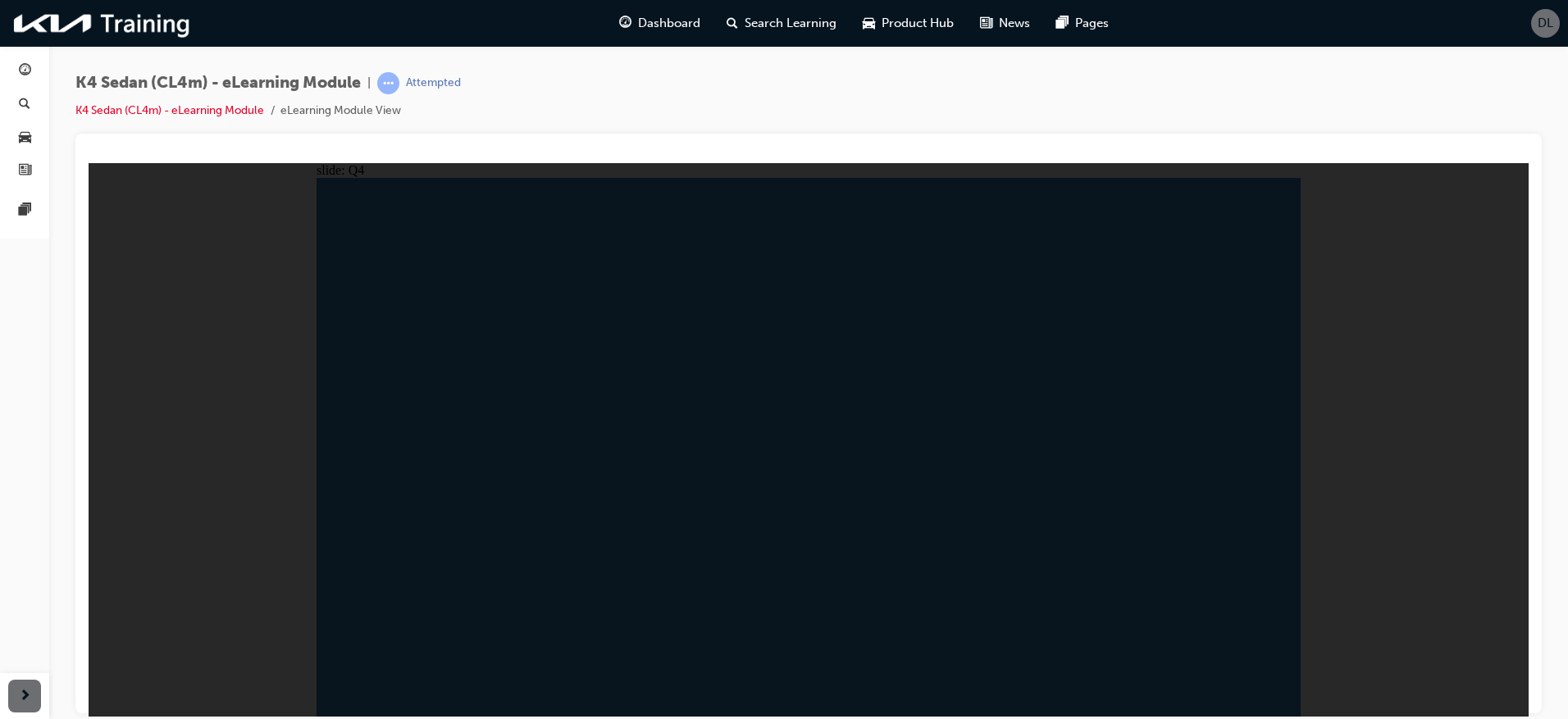
radio input "true"
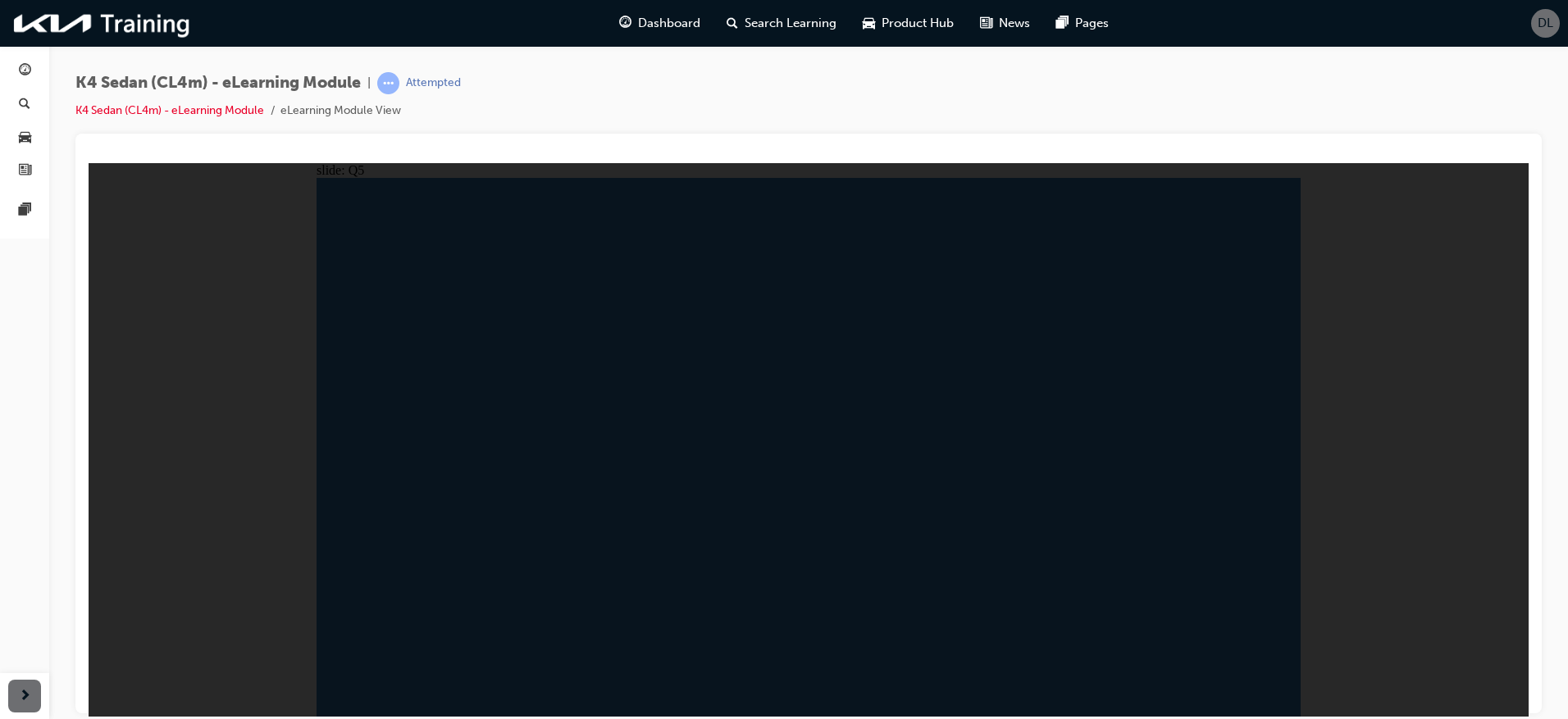
radio input "false"
radio input "true"
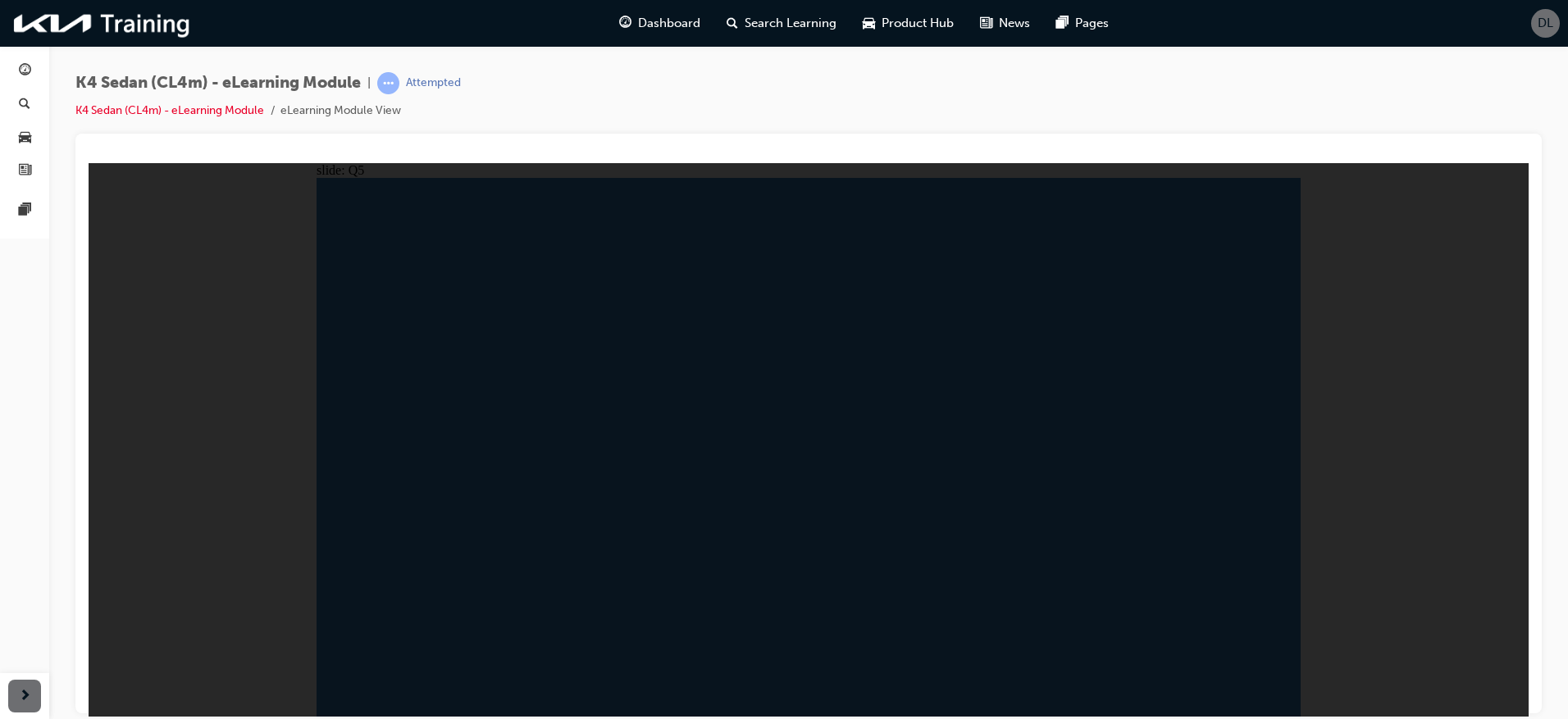
radio input "true"
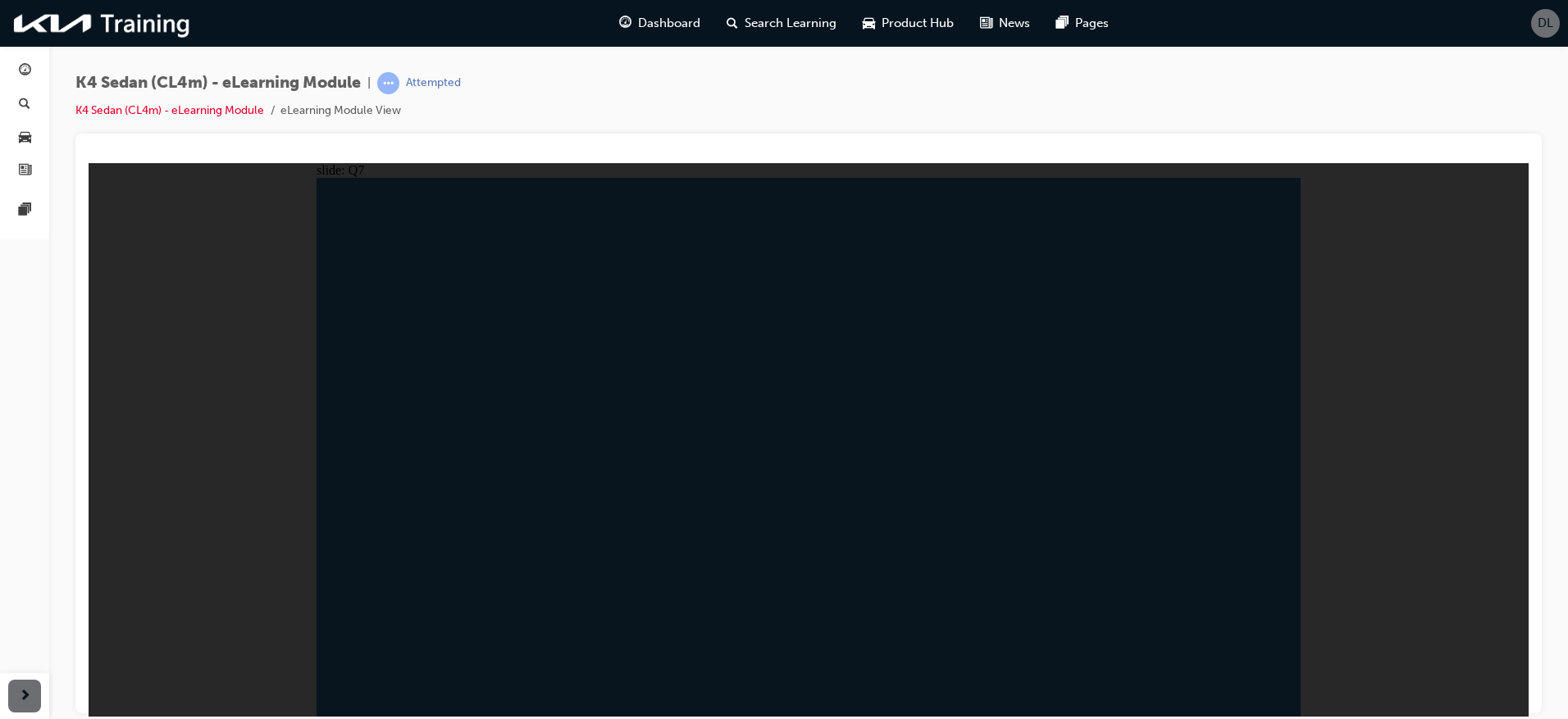
radio input "true"
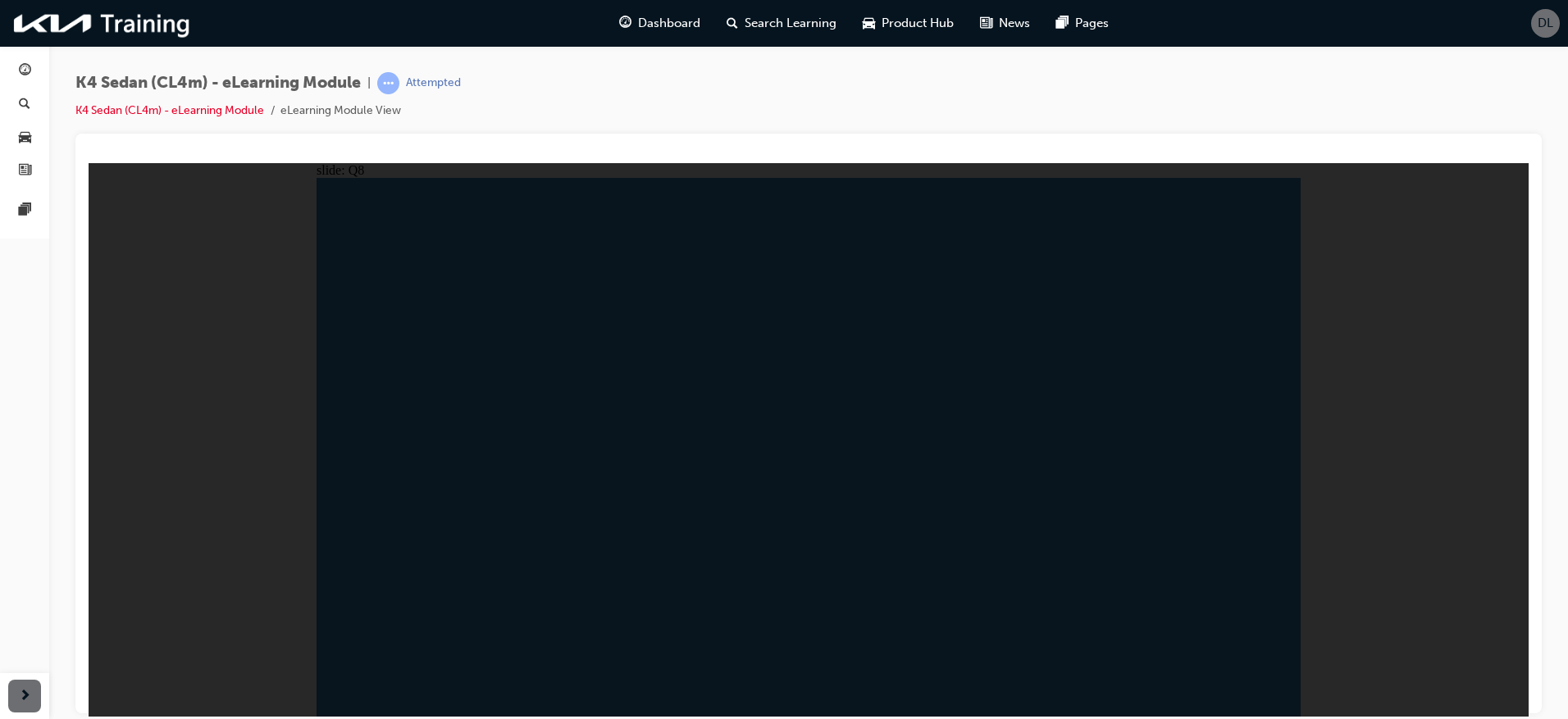
radio input "true"
radio input "false"
radio input "true"
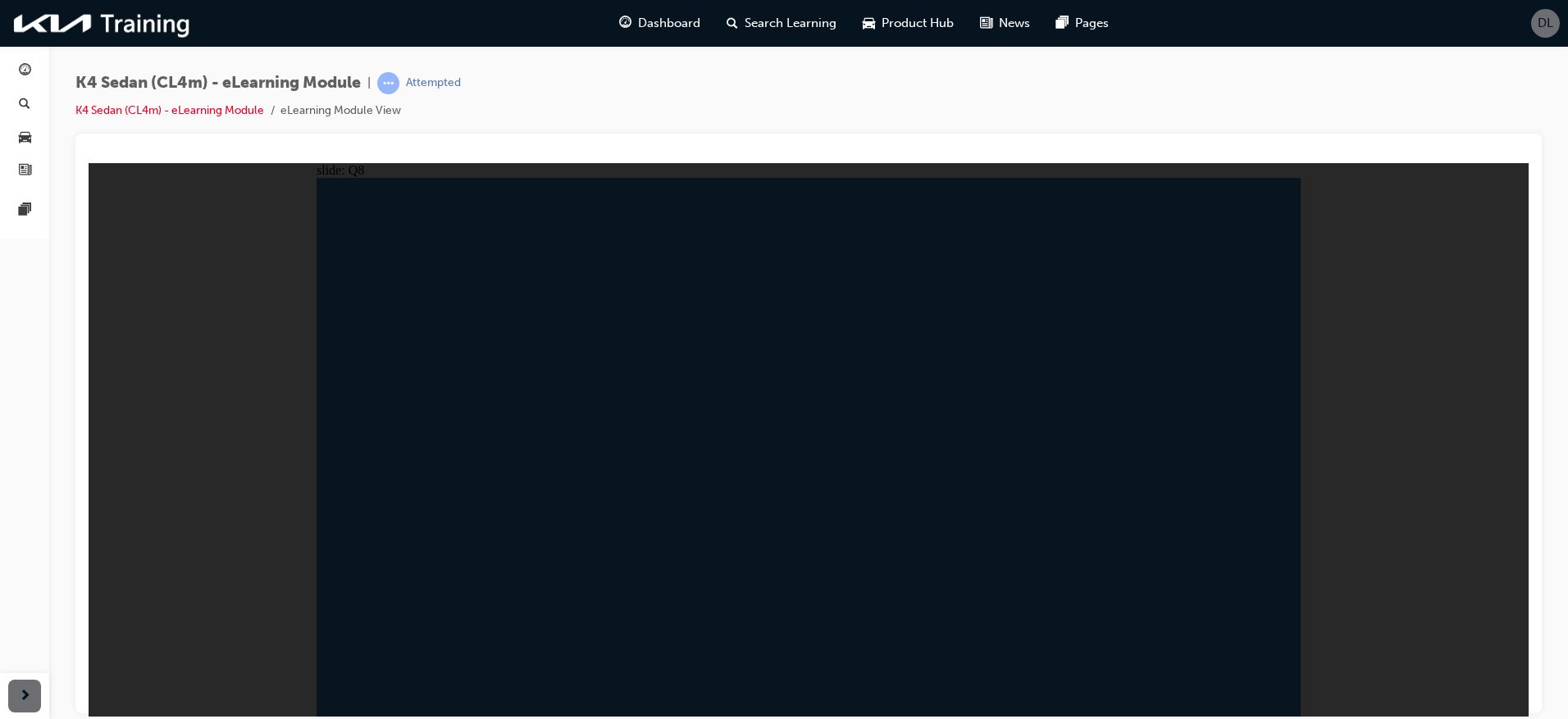
radio input "true"
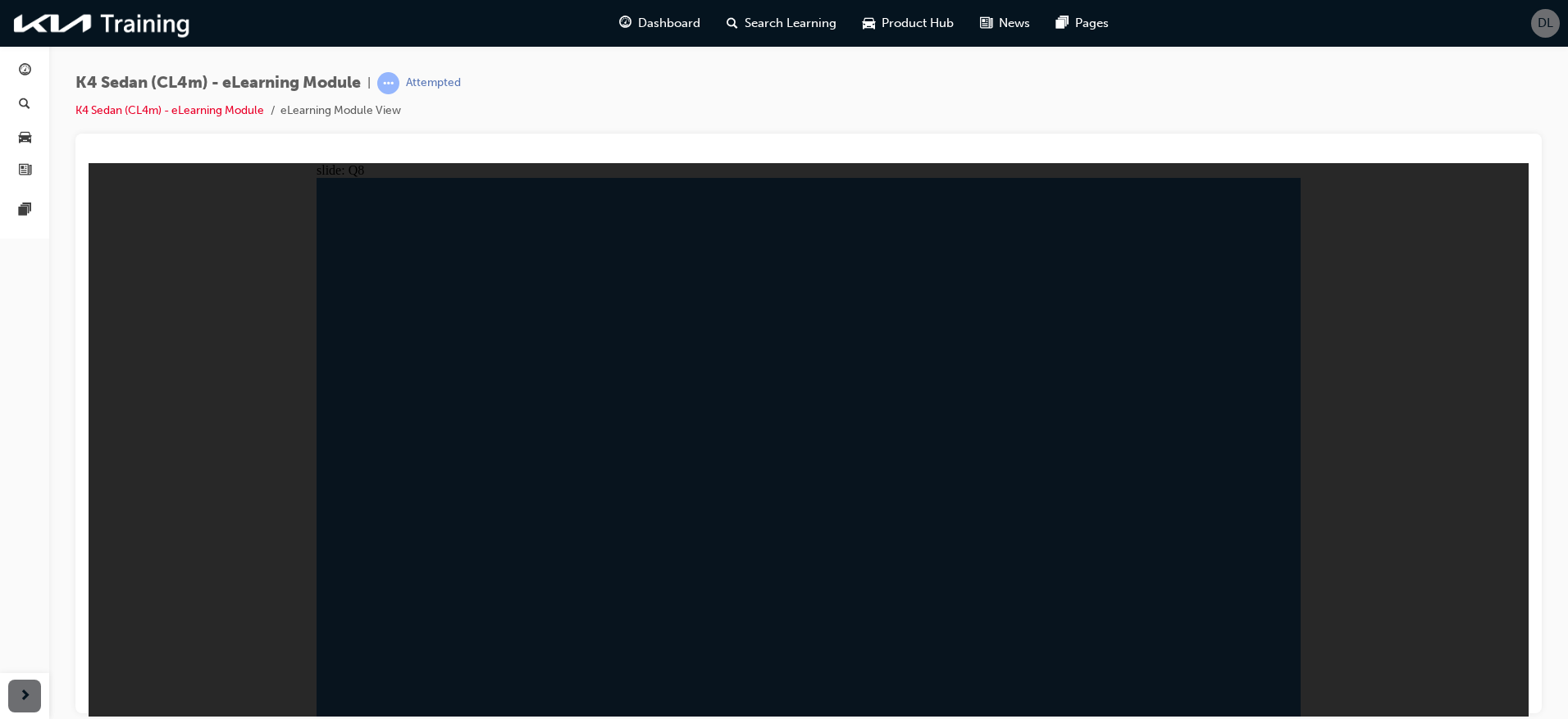
radio input "false"
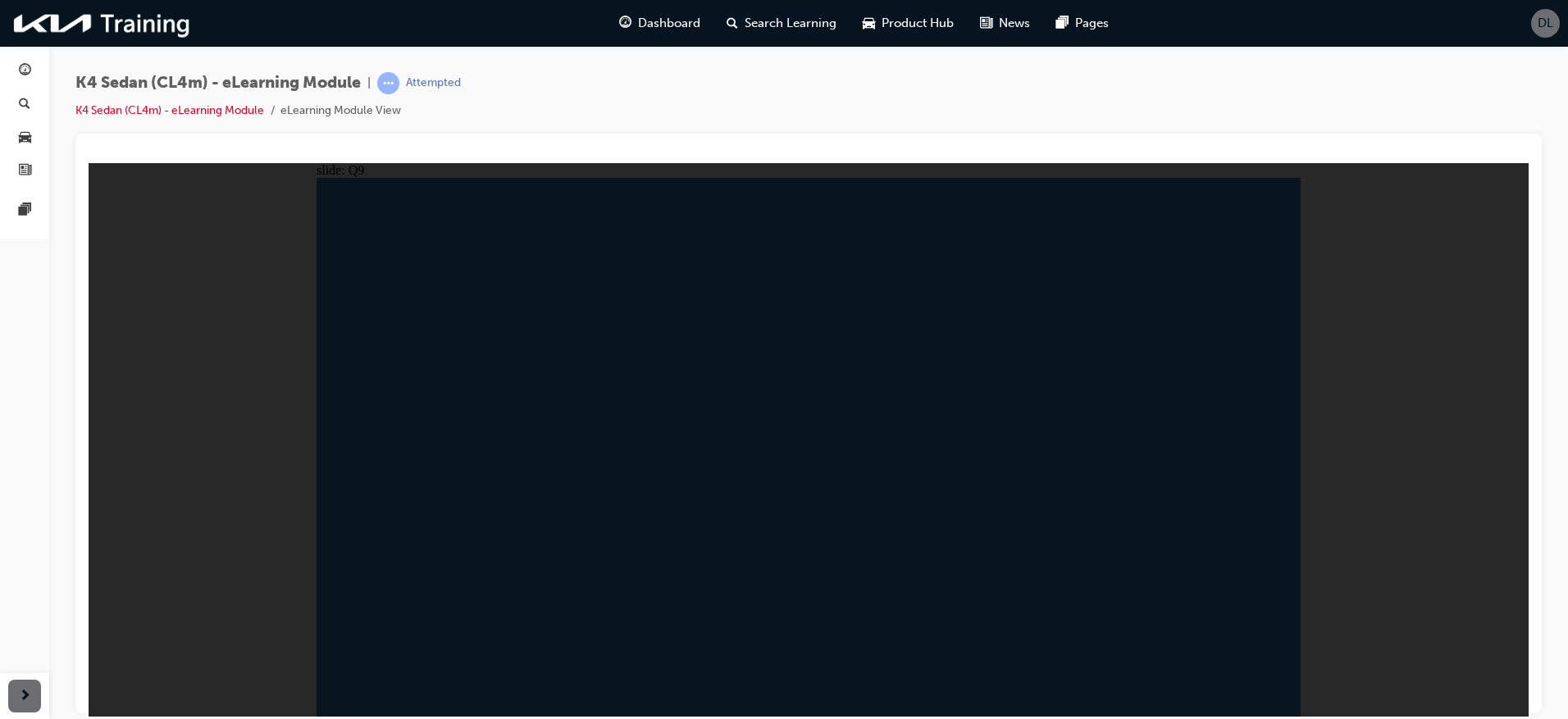
radio input "true"
drag, startPoint x: 847, startPoint y: 488, endPoint x: 821, endPoint y: 467, distance: 33.4
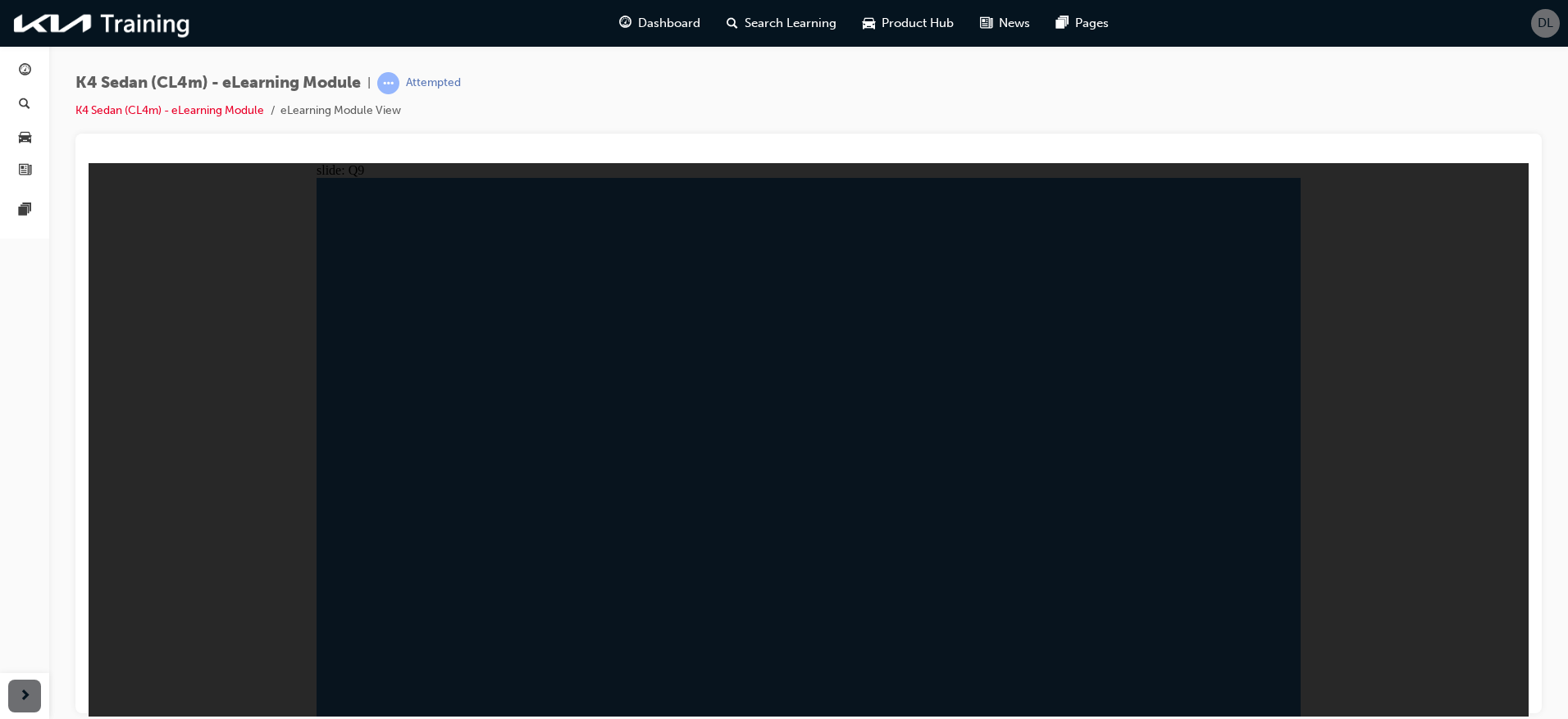
radio input "true"
